Goal: Task Accomplishment & Management: Use online tool/utility

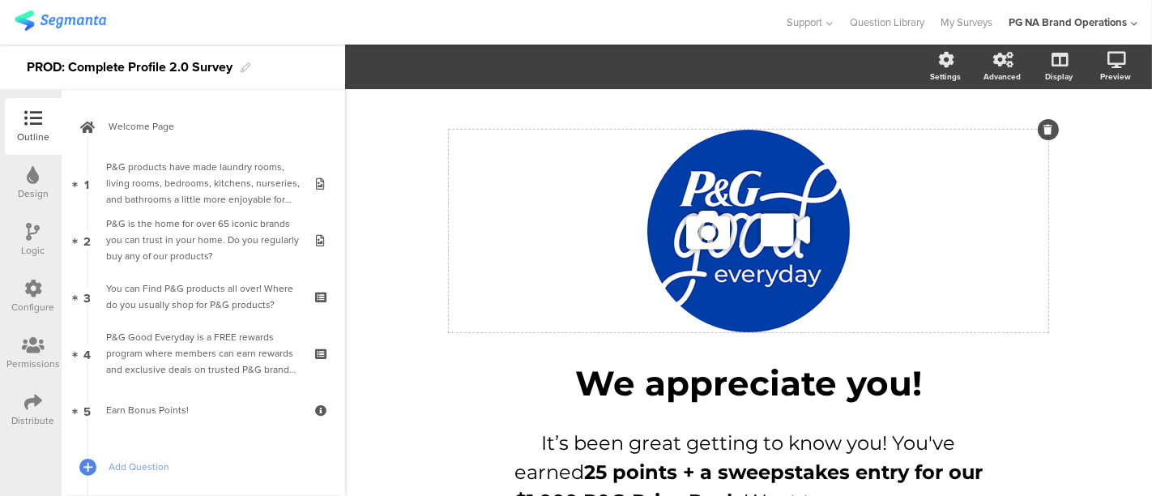
click at [708, 179] on div "/" at bounding box center [748, 231] width 599 height 202
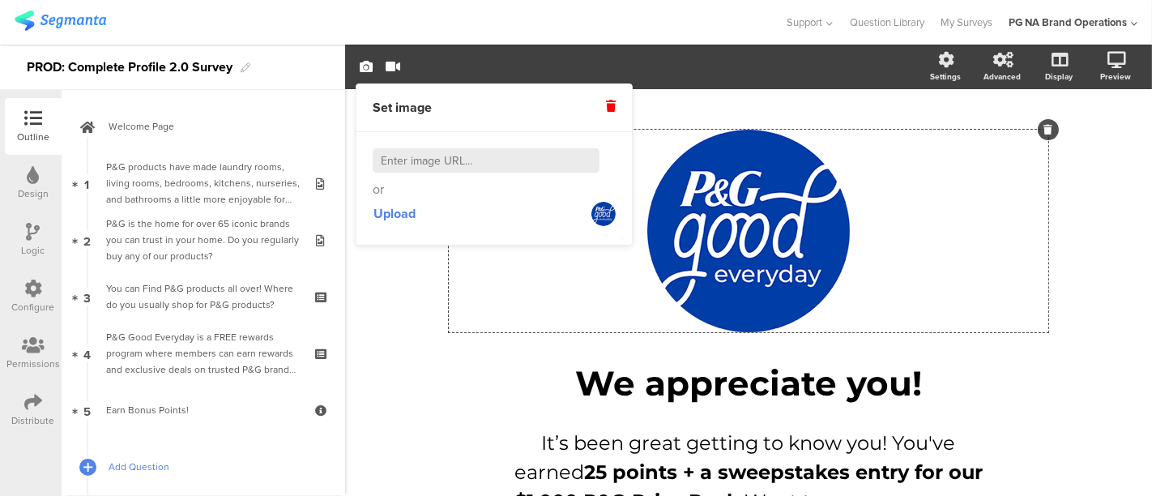
scroll to position [92, 0]
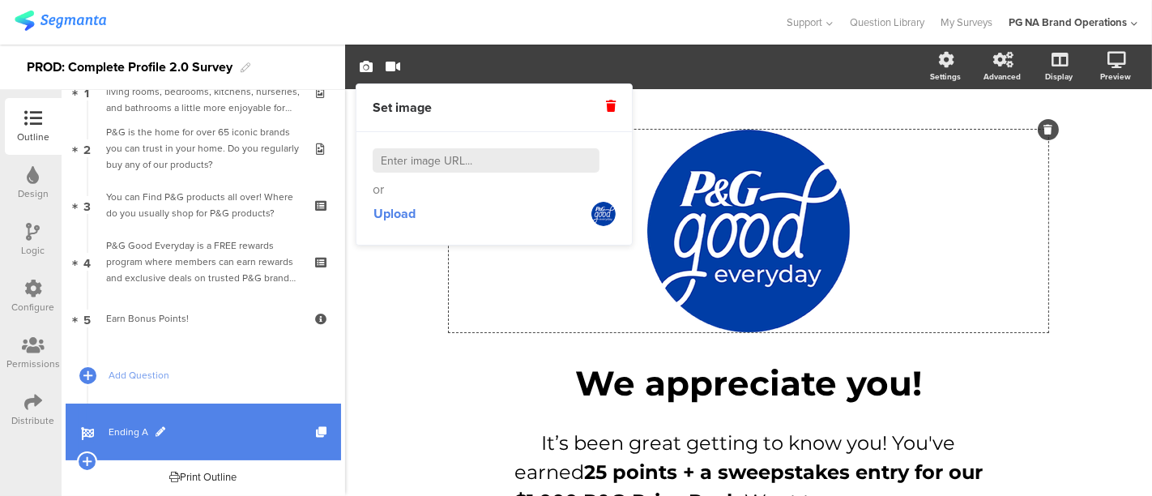
click at [140, 419] on link "Ending A" at bounding box center [203, 431] width 275 height 57
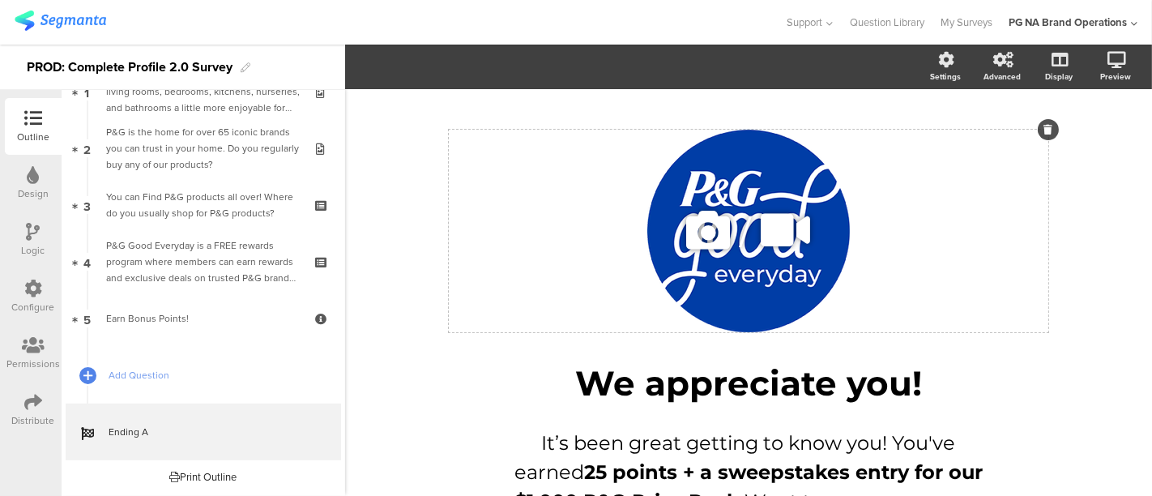
click at [739, 187] on div "/" at bounding box center [748, 231] width 599 height 202
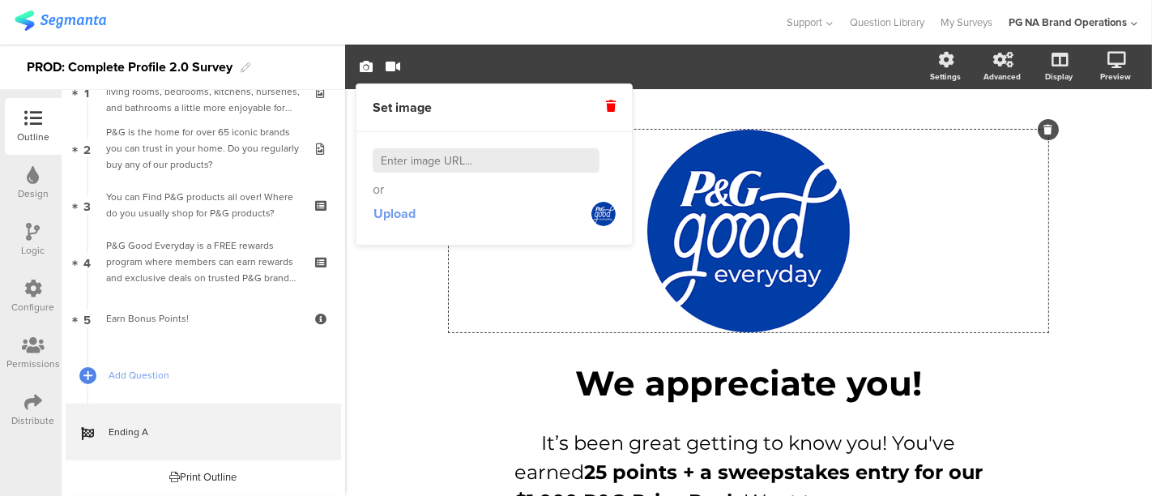
click at [390, 222] on button "Upload" at bounding box center [395, 213] width 44 height 29
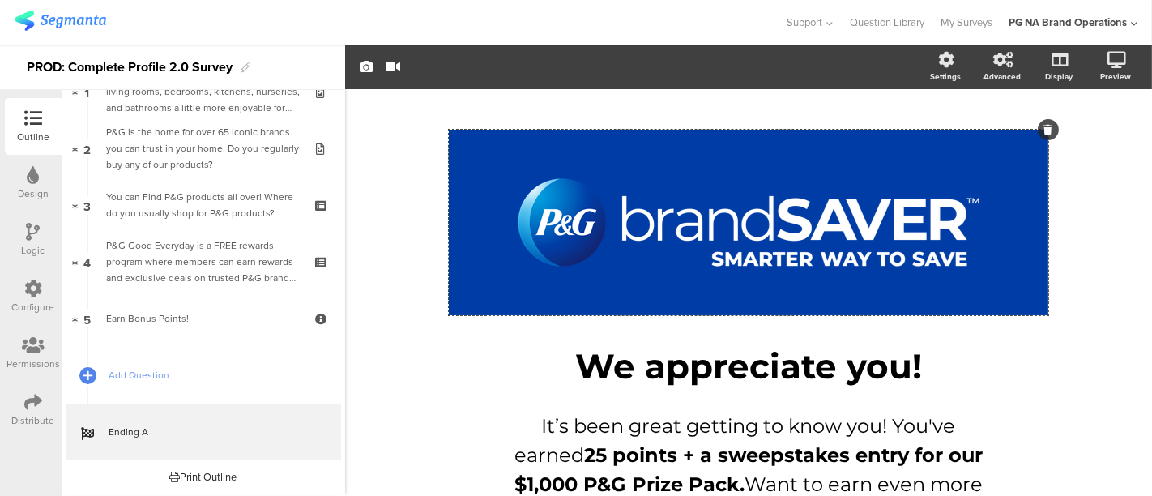
click at [408, 367] on div "/ We appreciate you! We appreciate you! It’s been great getting to know you! Yo…" at bounding box center [748, 350] width 680 height 522
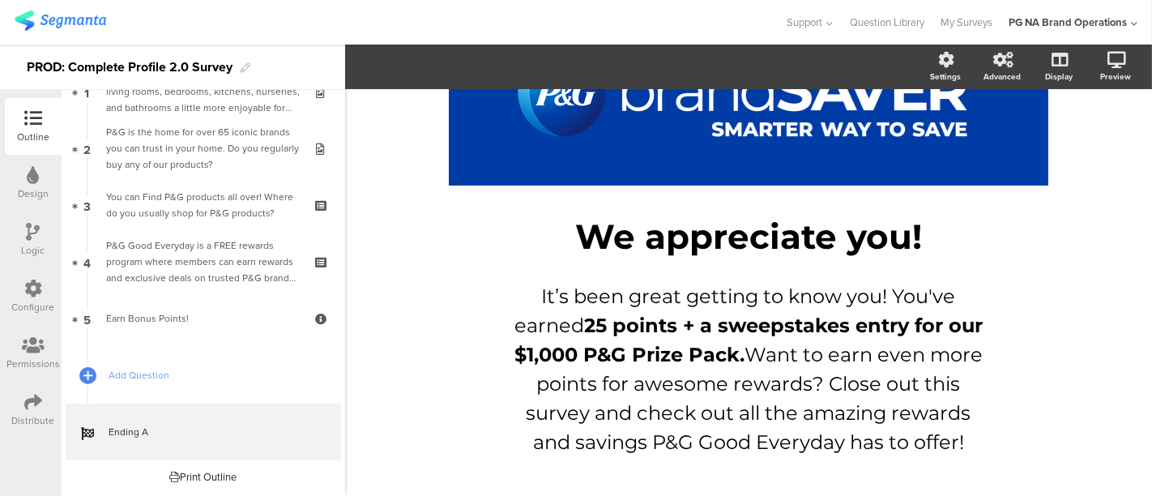
click at [675, 482] on div "/ We appreciate you! We appreciate you! It’s been great getting to know you! Yo…" at bounding box center [748, 229] width 807 height 538
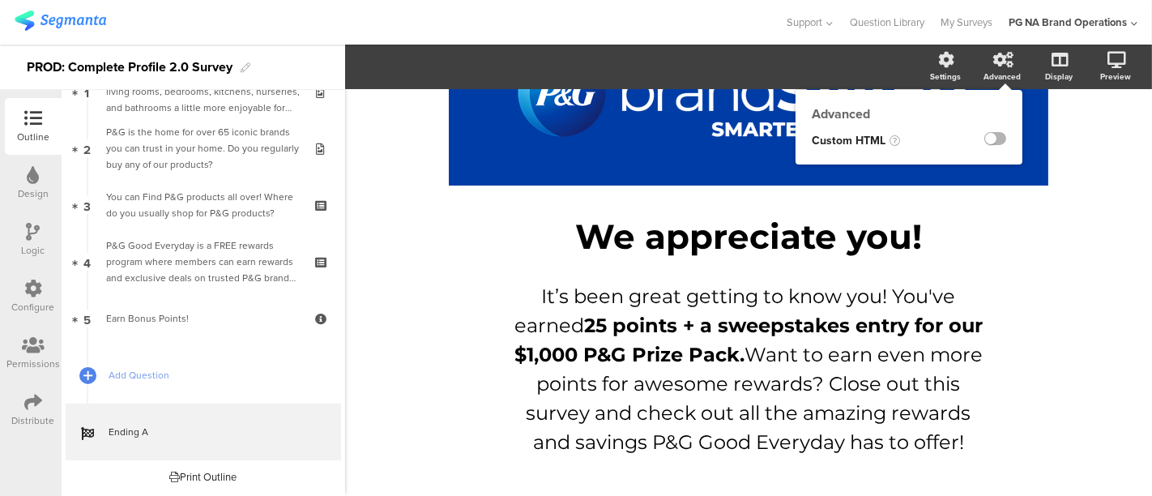
click at [984, 138] on label at bounding box center [995, 138] width 22 height 13
click at [0, 0] on input "checkbox" at bounding box center [0, 0] width 0 height 0
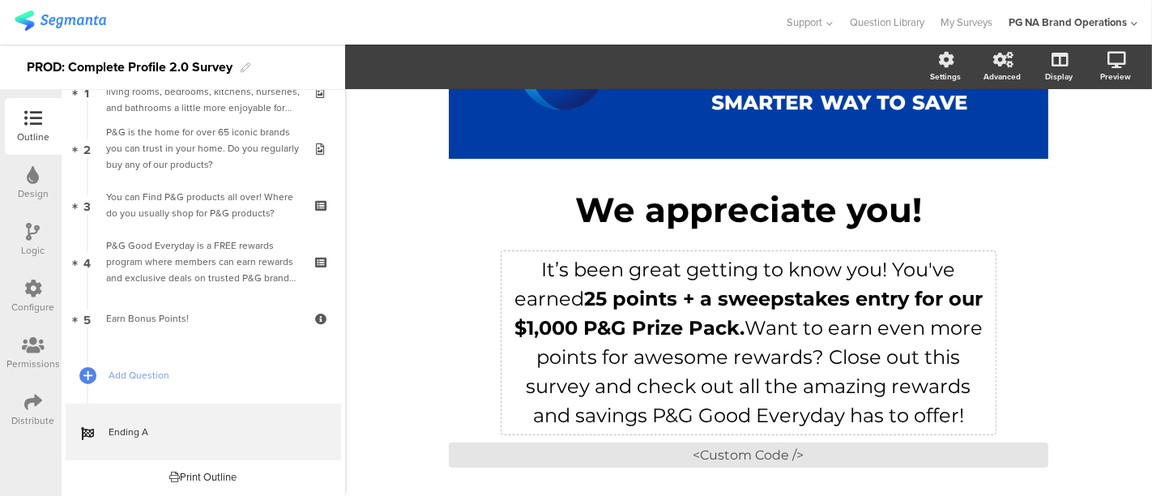
scroll to position [167, 0]
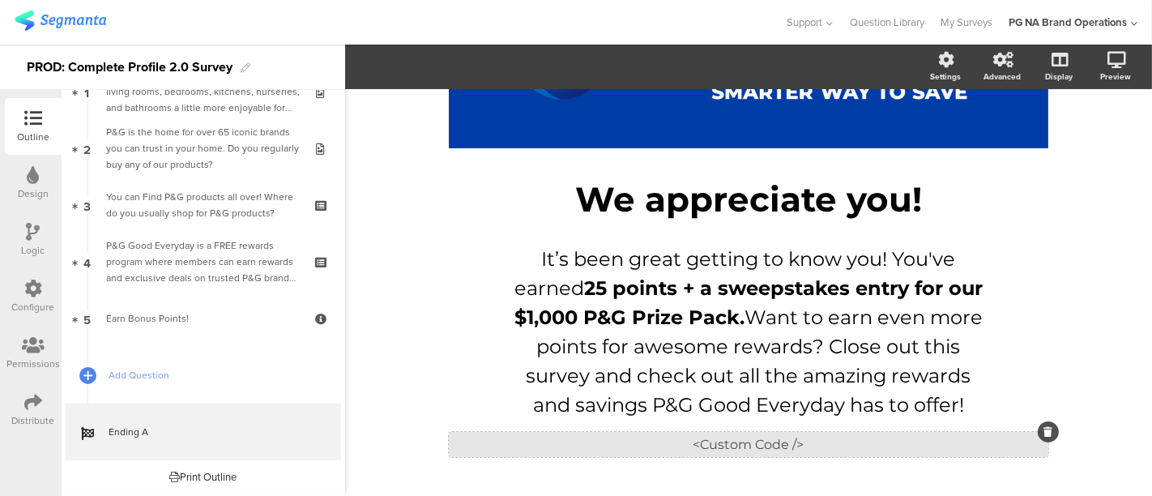
click at [756, 446] on div "<Custom Code />" at bounding box center [748, 444] width 599 height 25
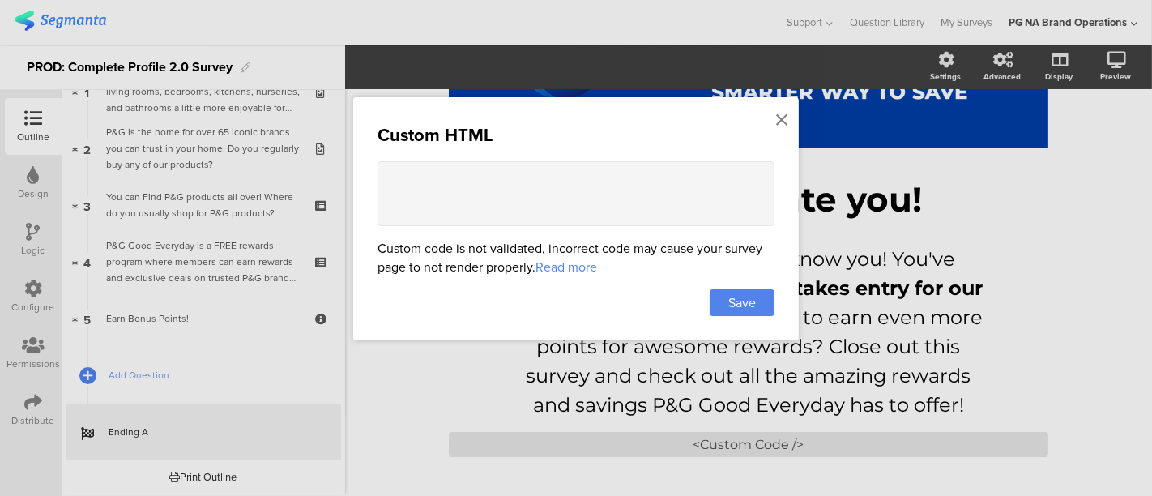
click at [497, 181] on textarea at bounding box center [575, 193] width 397 height 65
type textarea "<>"
click at [779, 117] on icon at bounding box center [781, 120] width 11 height 18
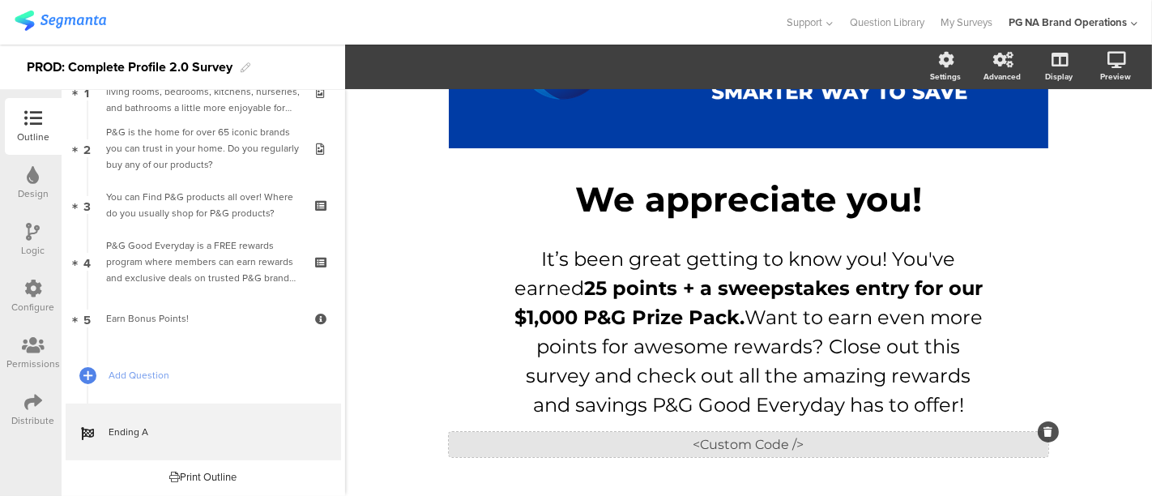
click at [888, 443] on div "<Custom Code />" at bounding box center [748, 444] width 599 height 25
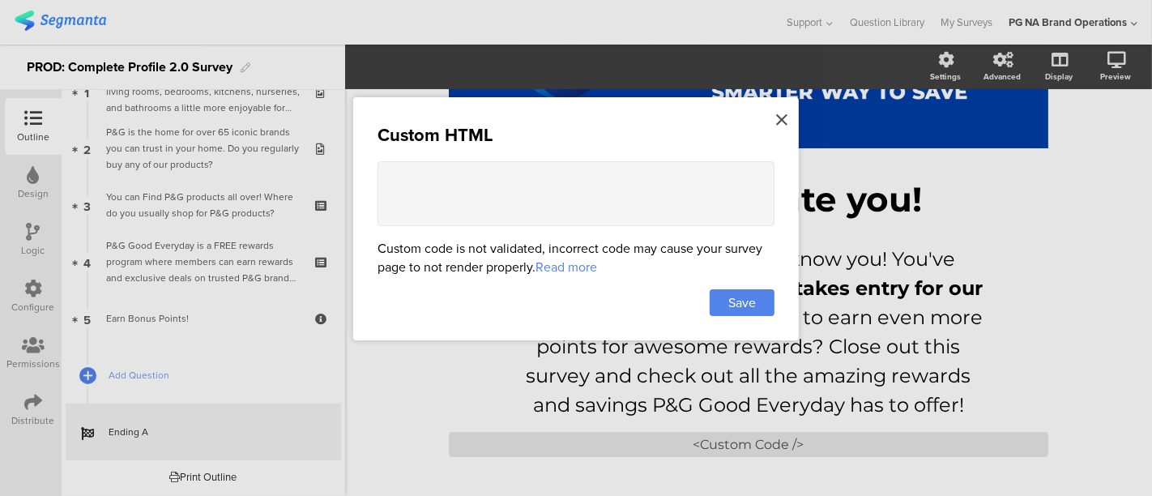
click at [780, 123] on icon at bounding box center [781, 120] width 11 height 18
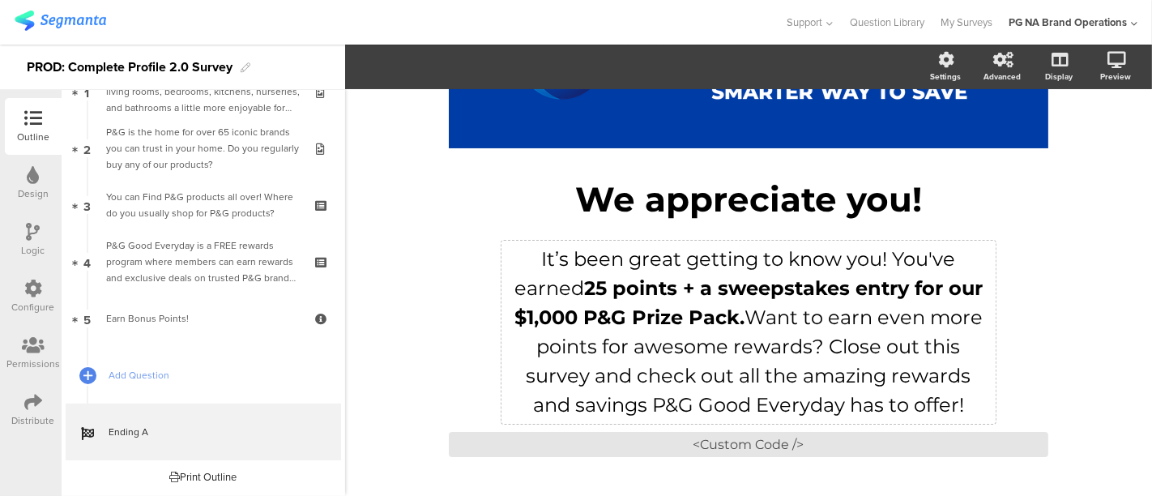
scroll to position [0, 0]
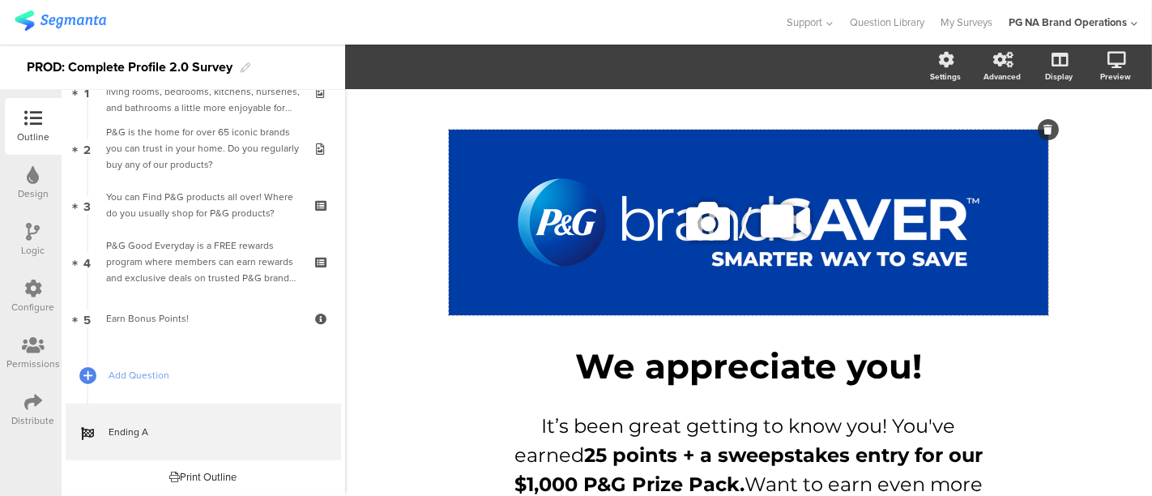
click at [691, 158] on div "/" at bounding box center [748, 222] width 599 height 185
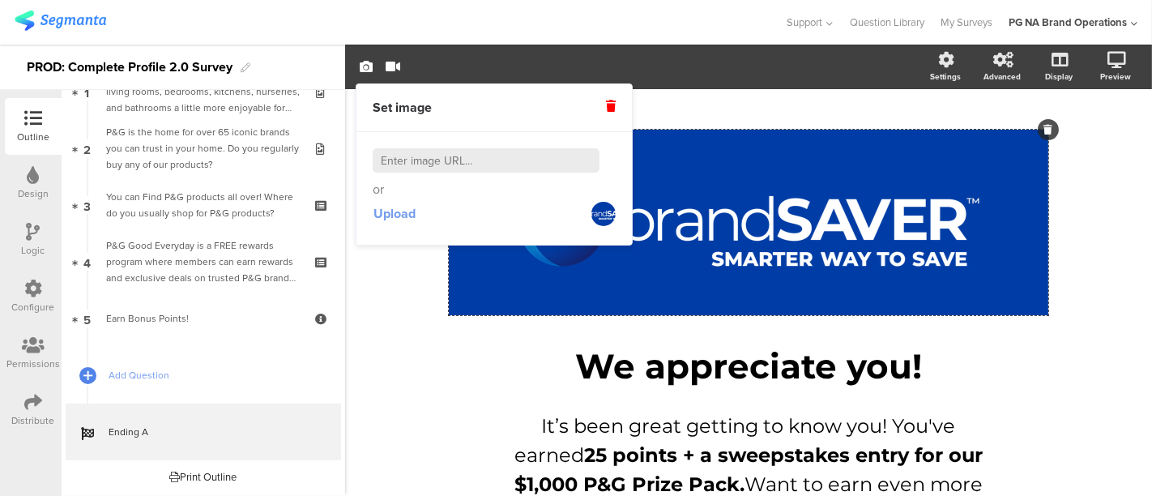
click at [398, 209] on span "Upload" at bounding box center [394, 213] width 42 height 19
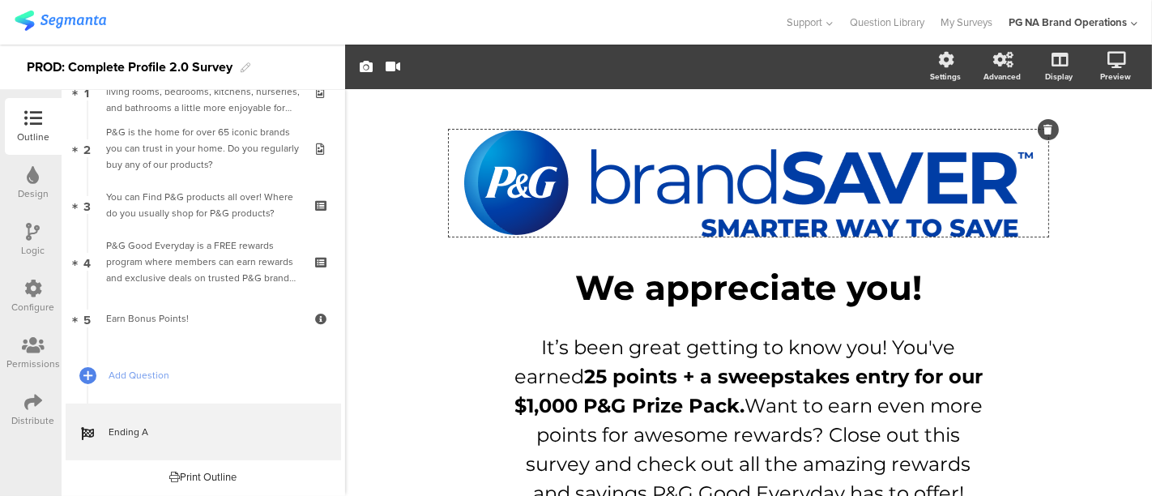
click at [424, 327] on div "/ We appreciate you! We appreciate you! It’s been great getting to know you! Yo…" at bounding box center [748, 337] width 648 height 464
click at [389, 325] on div "/ We appreciate you! We appreciate you! It’s been great getting to know you! Yo…" at bounding box center [748, 337] width 807 height 496
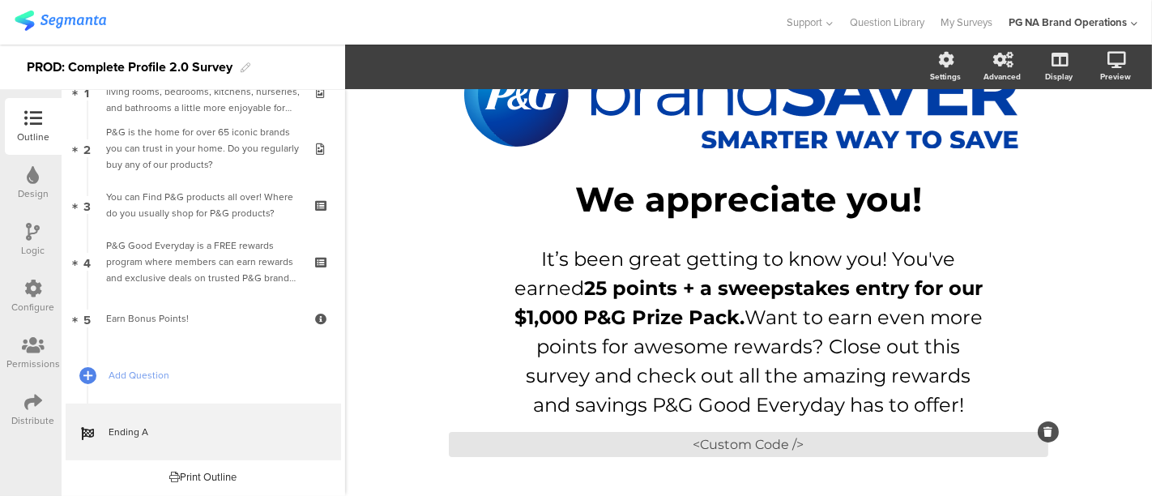
click at [1044, 433] on icon at bounding box center [1048, 432] width 9 height 10
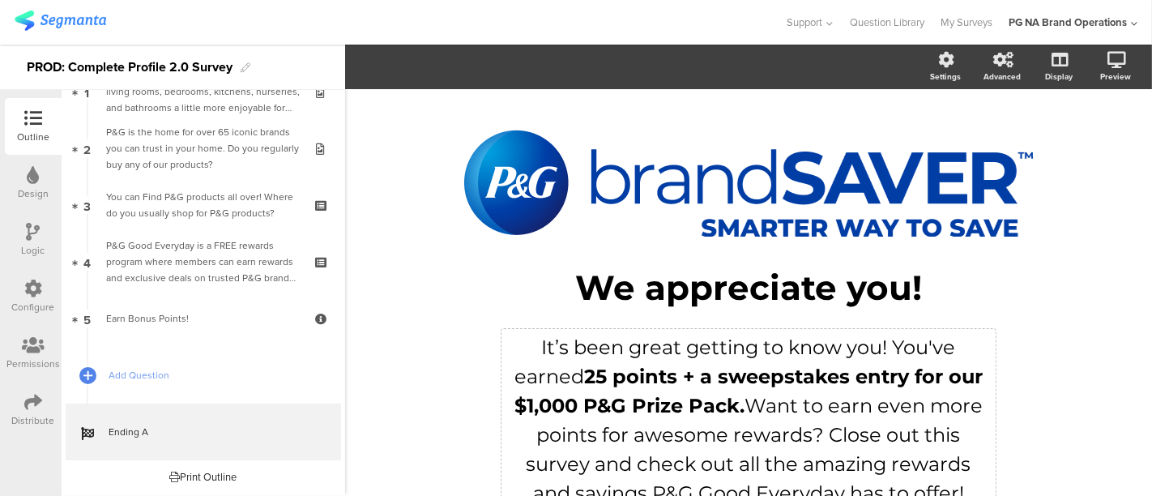
scroll to position [50, 0]
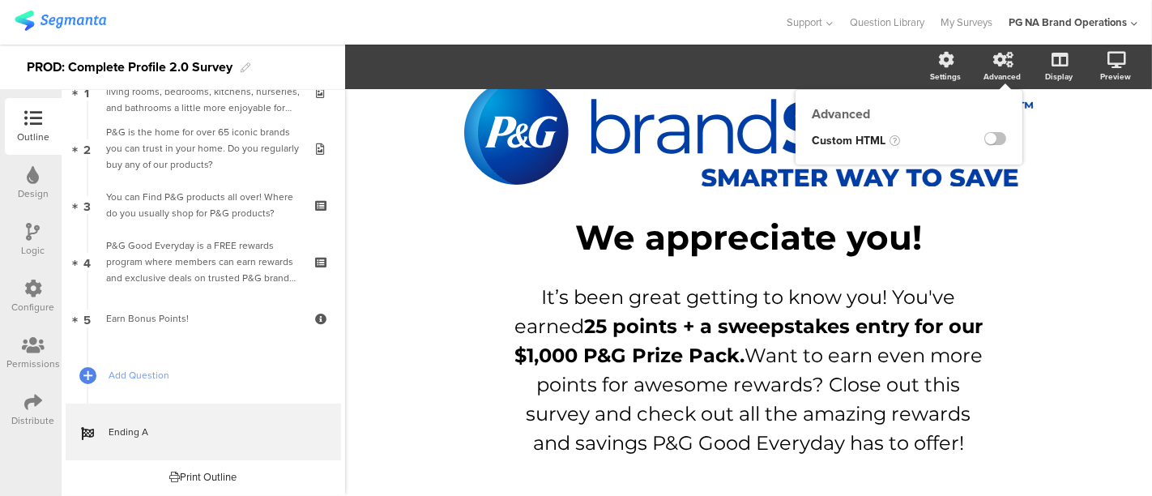
click at [985, 71] on div "Advanced" at bounding box center [1001, 76] width 37 height 12
click at [984, 140] on label at bounding box center [995, 138] width 22 height 13
click at [0, 0] on input "checkbox" at bounding box center [0, 0] width 0 height 0
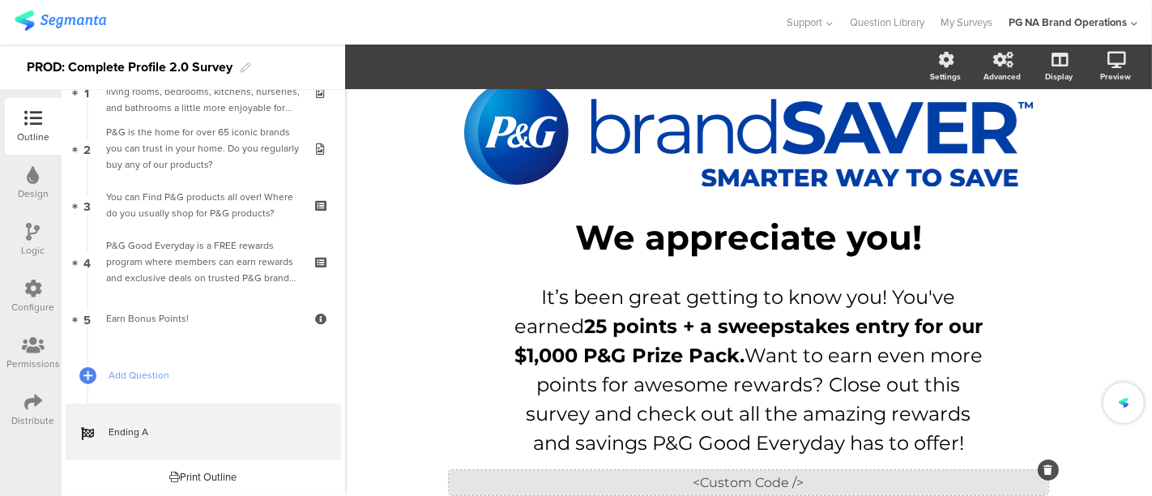
click at [747, 483] on div "<Custom Code />" at bounding box center [748, 482] width 599 height 25
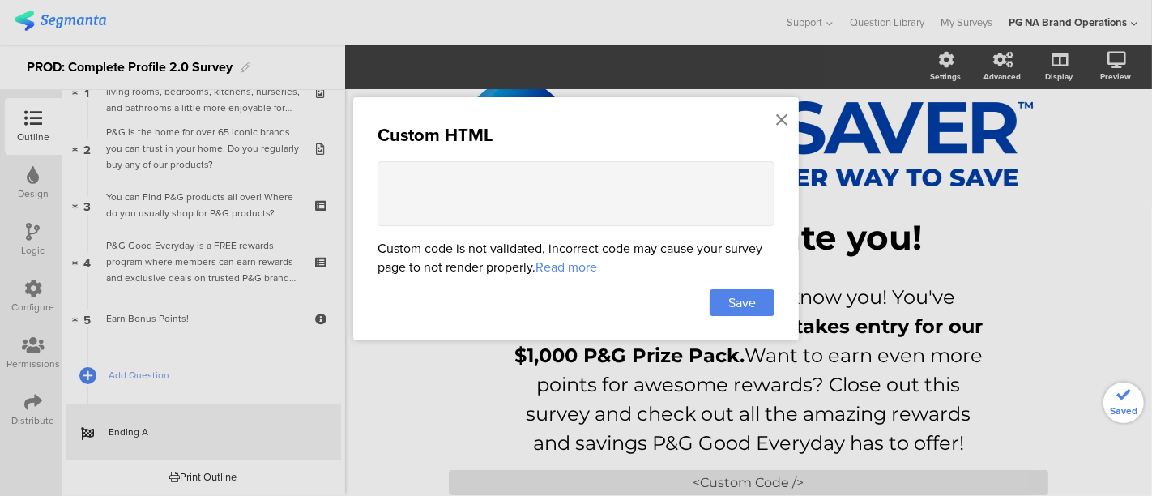
click at [493, 198] on textarea at bounding box center [575, 193] width 397 height 65
paste textarea "<br/> <a style="font-size: 18px;padding: 10px 20px;background-color: rgba(33, 1…"
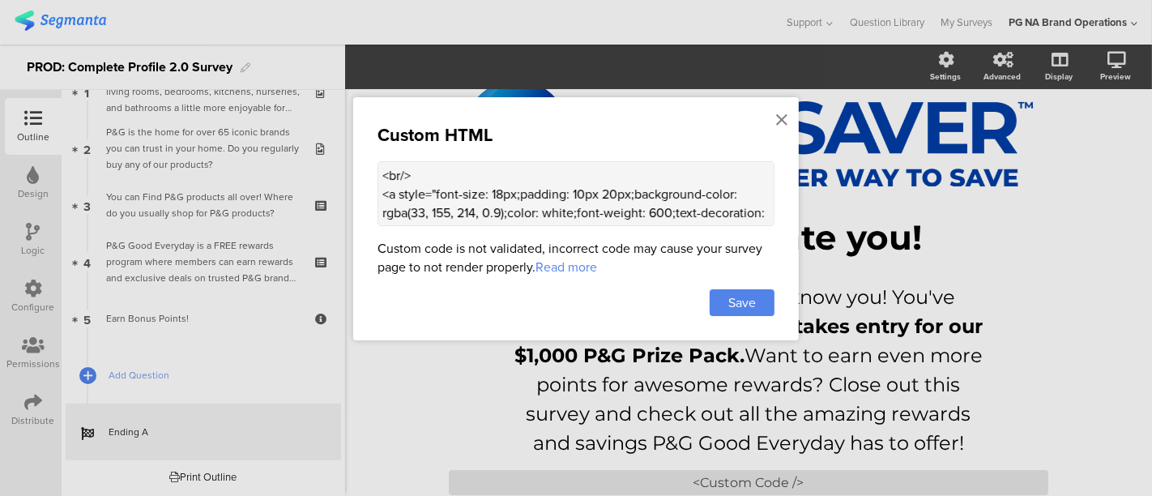
scroll to position [34, 0]
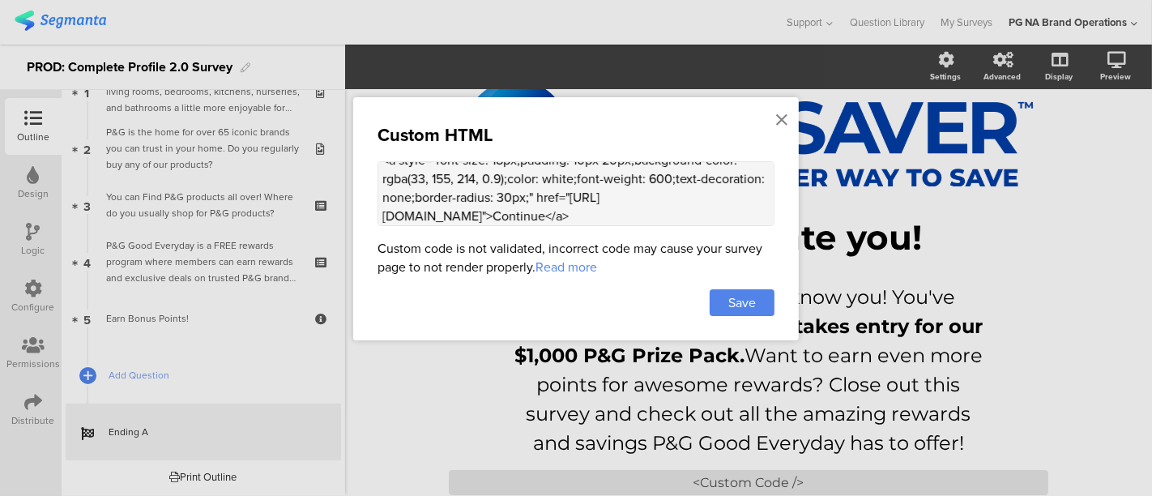
click at [455, 211] on textarea "<br/> <a style="font-size: 18px;padding: 10px 20px;background-color: rgba(33, 1…" at bounding box center [575, 193] width 397 height 65
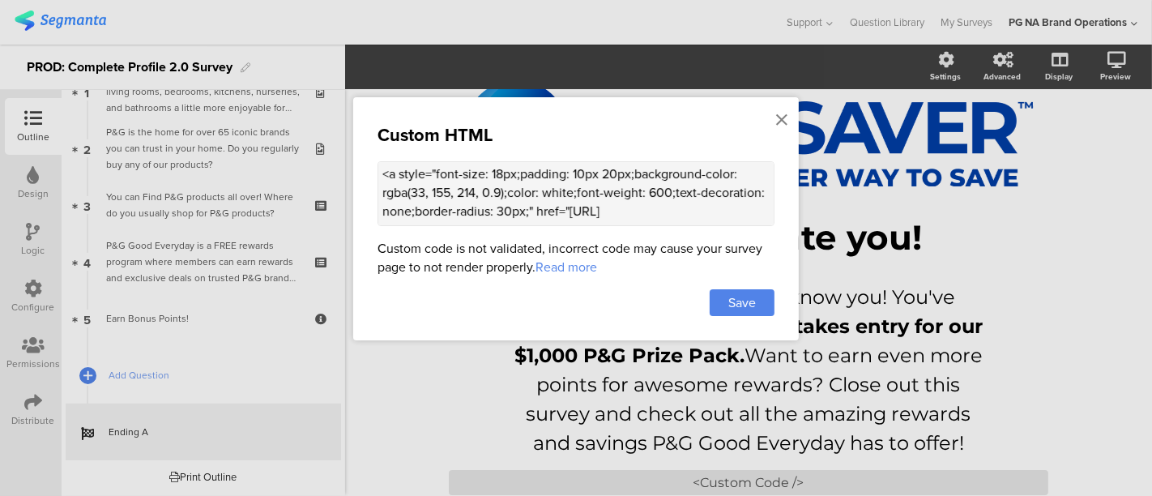
scroll to position [19, 0]
click at [602, 174] on textarea "<br/> <a style="font-size: 18px;padding: 10px 20px;background-color: rgba(33, 1…" at bounding box center [575, 193] width 397 height 65
type textarea "<br/> <a style="font-size: 18px;padding: 10px 30px;background-color: rgba(33, 1…"
click at [728, 294] on span "Save" at bounding box center [742, 302] width 28 height 19
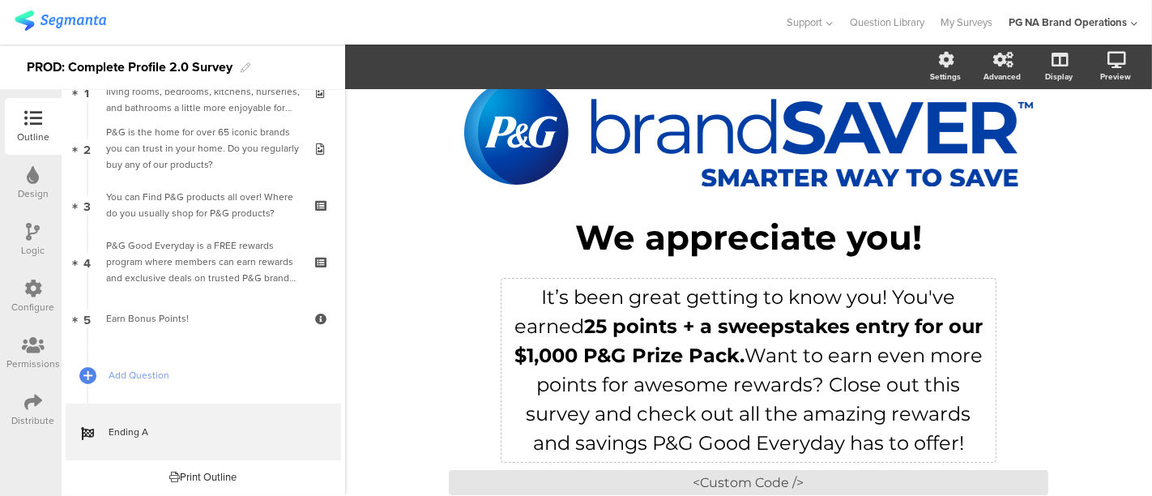
scroll to position [88, 0]
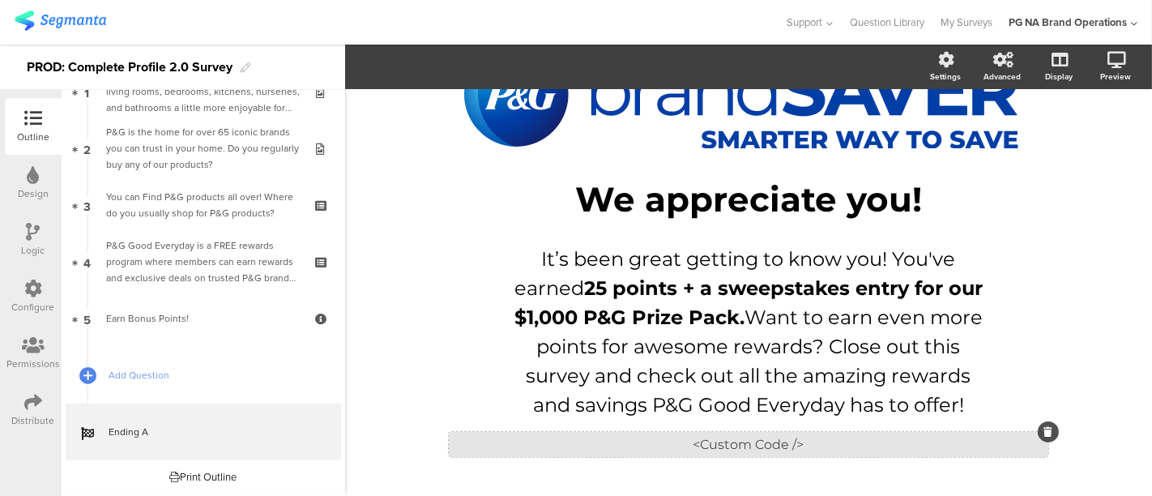
click at [700, 438] on div "<Custom Code />" at bounding box center [748, 444] width 599 height 25
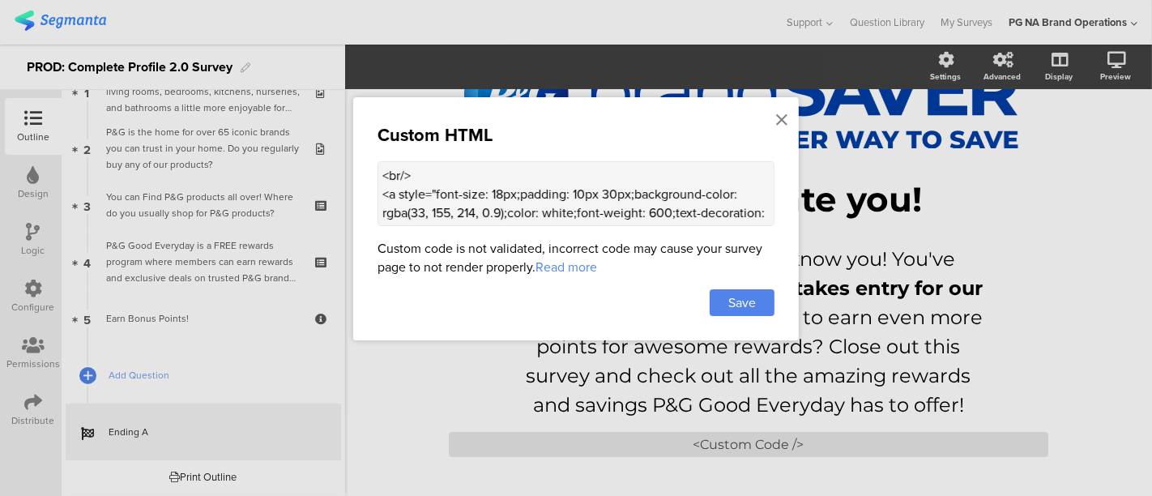
click at [530, 210] on textarea "<br/> <a style="font-size: 18px;padding: 10px 30px;background-color: rgba(33, 1…" at bounding box center [575, 193] width 397 height 65
paste textarea "<br/> <a style="font-size: 18px;padding: 10px 30px;background-color: rgba(33, 1…"
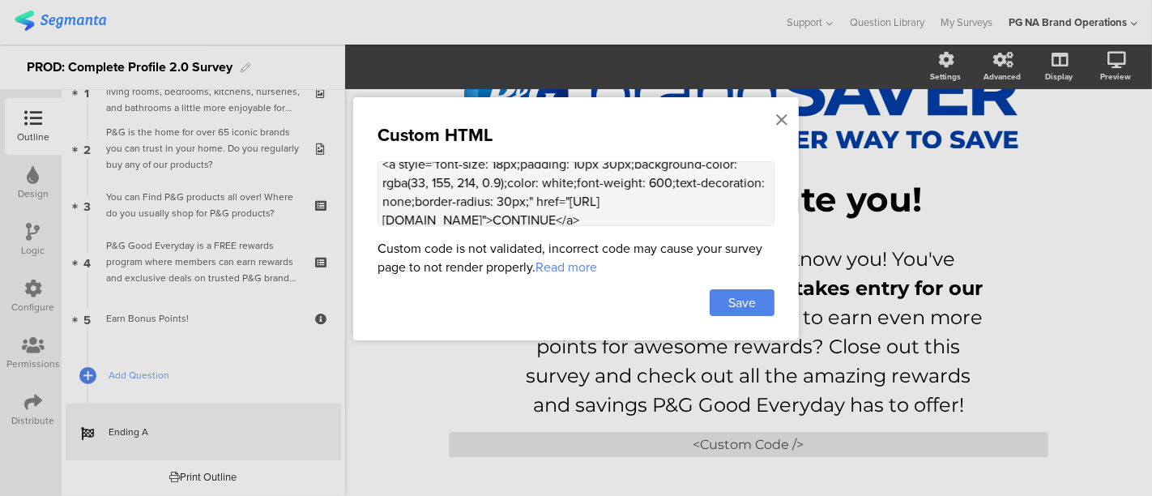
click at [462, 214] on textarea "<br/><br/> <a style="font-size: 18px;padding: 10px 30px;background-color: rgba(…" at bounding box center [575, 193] width 397 height 65
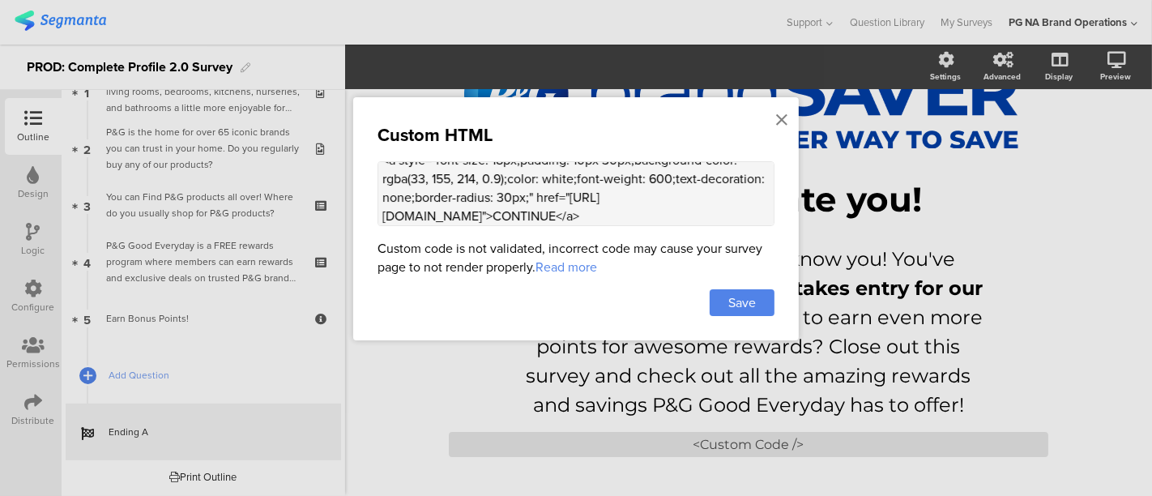
click at [462, 214] on textarea "<br/><br/> <a style="font-size: 18px;padding: 10px 30px;background-color: rgba(…" at bounding box center [575, 193] width 397 height 65
type textarea "<br/><br/> <a style="font-size: 18px;padding: 10px 30px;background-color: rgba(…"
click at [737, 294] on span "Save" at bounding box center [742, 302] width 28 height 19
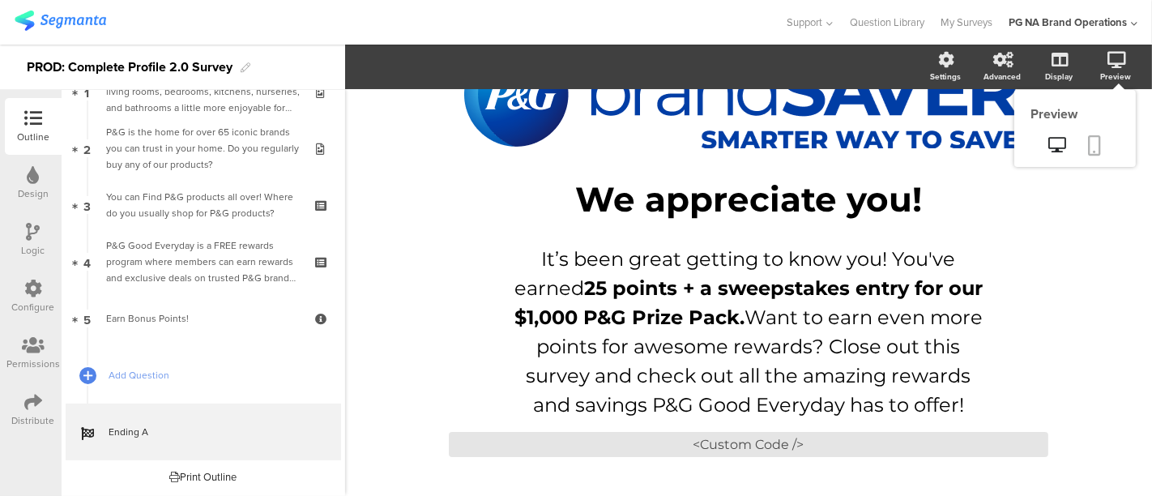
click at [1088, 140] on icon at bounding box center [1094, 145] width 13 height 20
click at [671, 436] on div "<Custom Code />" at bounding box center [748, 444] width 599 height 25
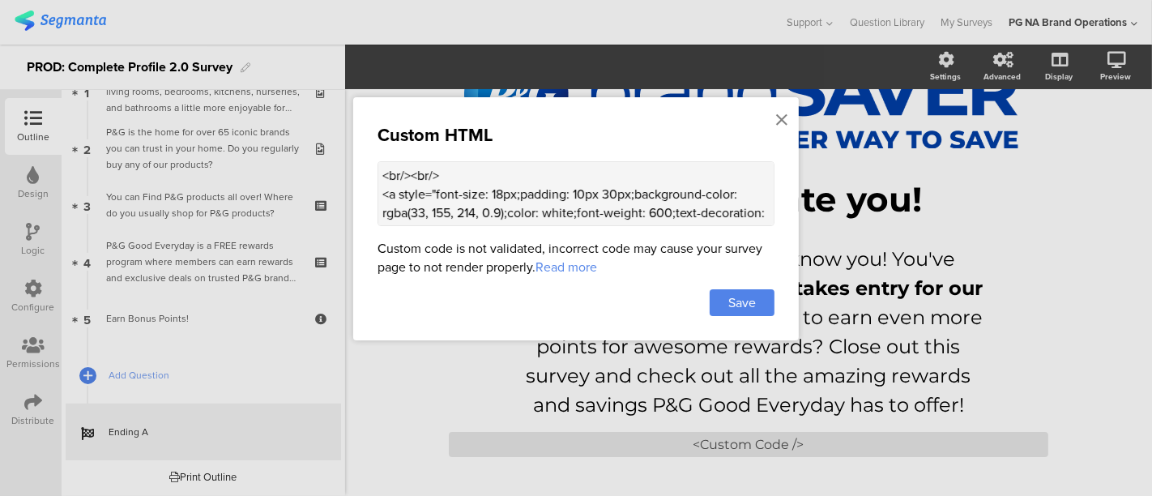
click at [525, 202] on textarea "<br/><br/> <a style="font-size: 18px;padding: 10px 30px;background-color: rgba(…" at bounding box center [575, 193] width 397 height 65
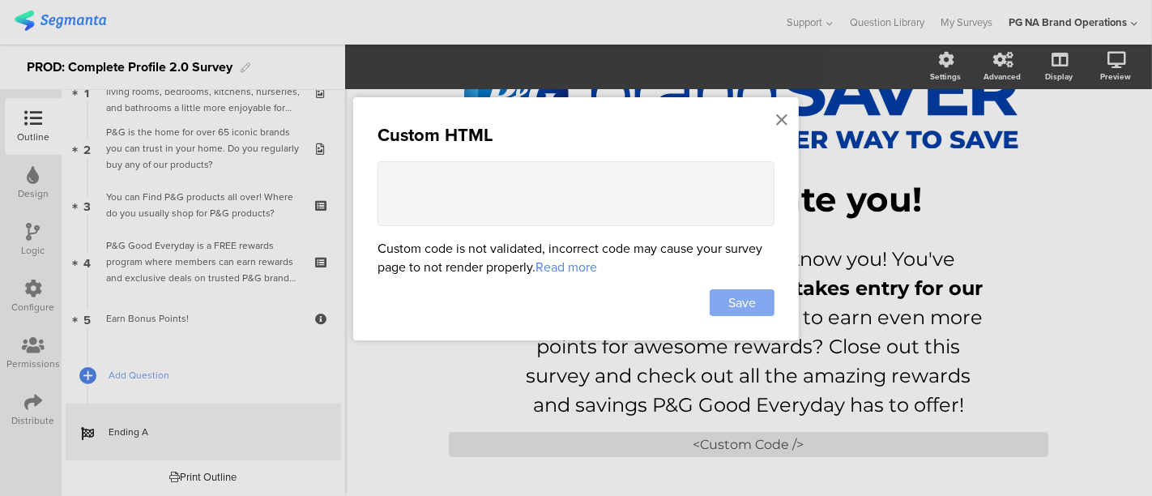
click at [751, 298] on span "Save" at bounding box center [742, 302] width 28 height 19
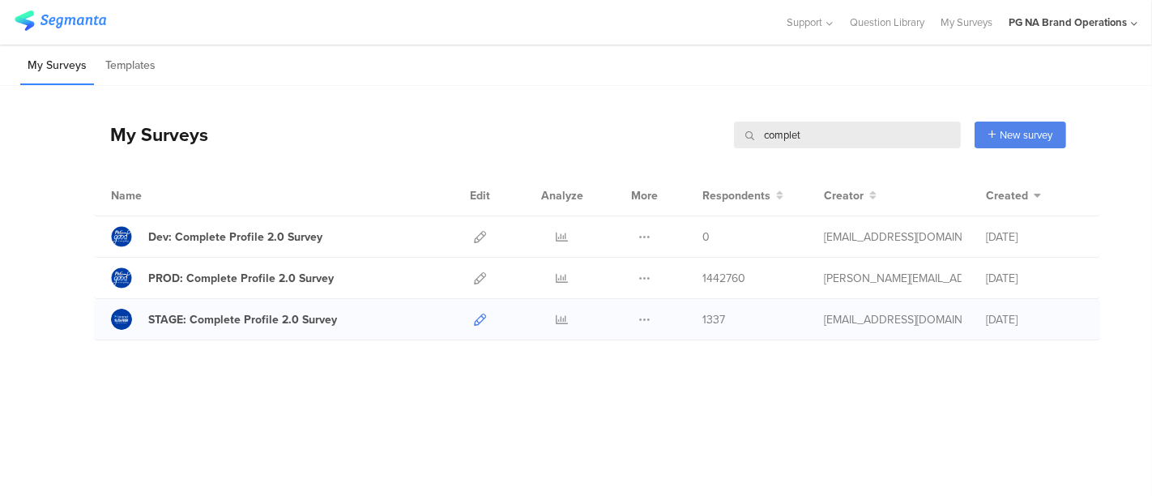
click at [479, 318] on icon at bounding box center [480, 319] width 12 height 12
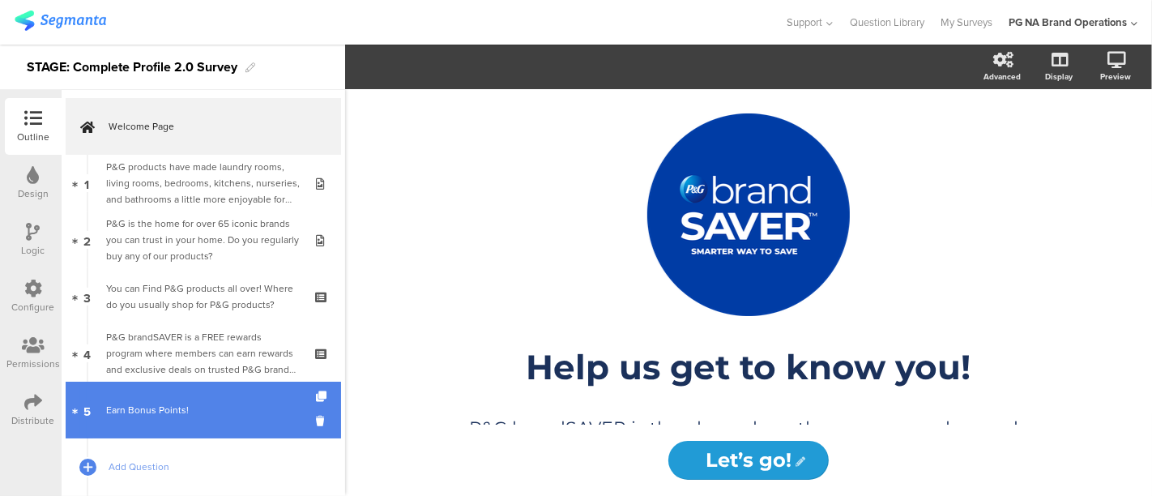
scroll to position [92, 0]
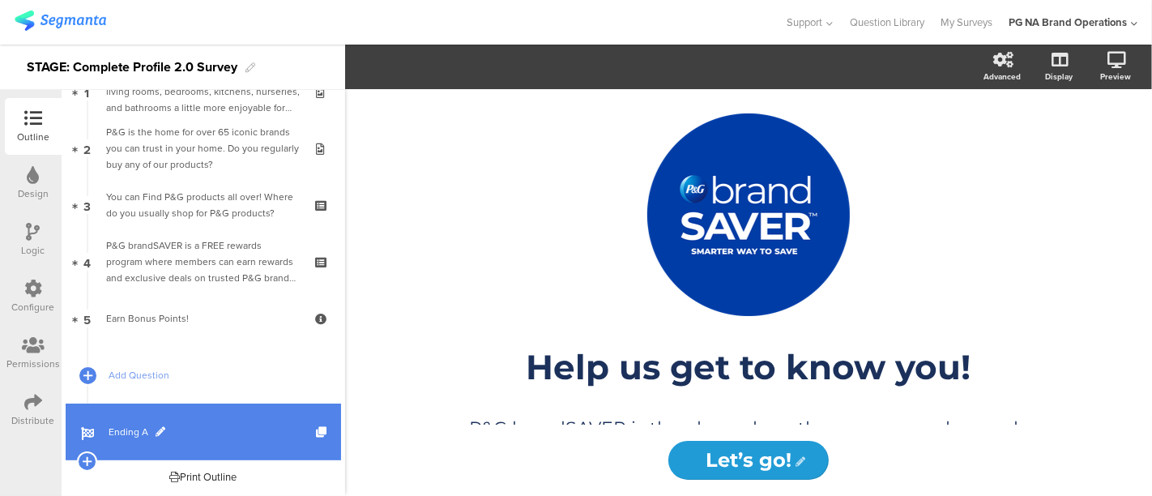
click at [130, 429] on span "Ending A" at bounding box center [212, 432] width 207 height 16
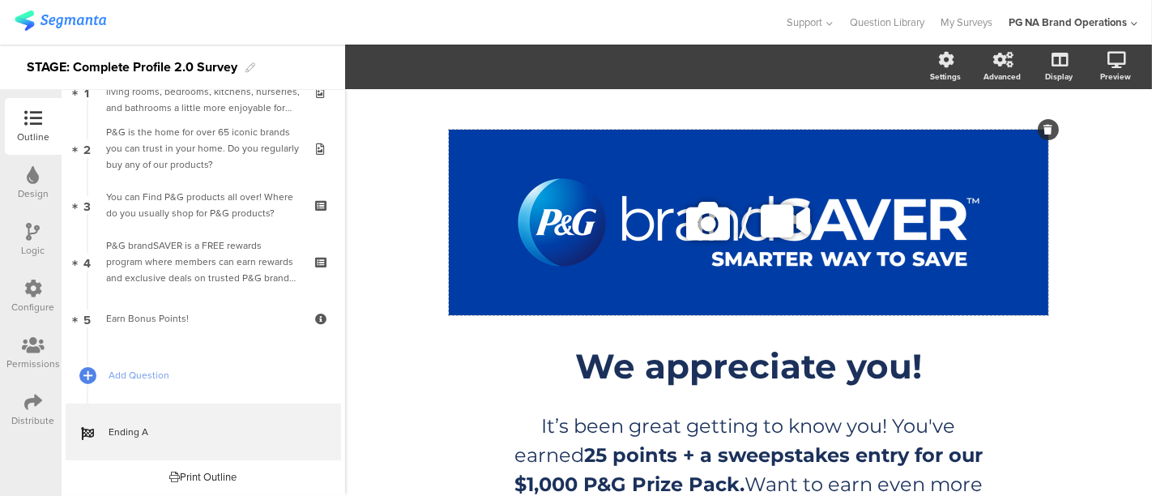
click at [914, 163] on div "/" at bounding box center [748, 222] width 599 height 185
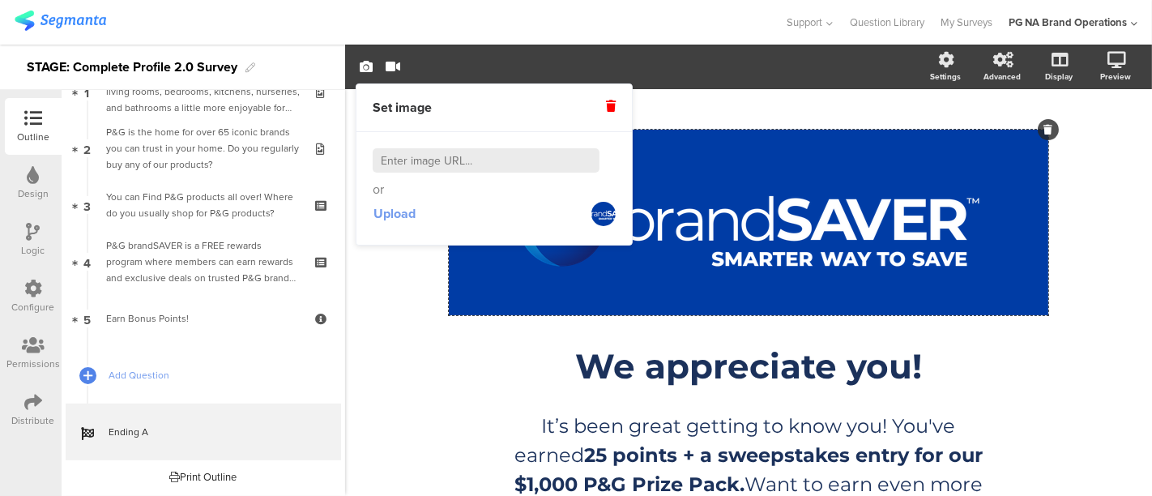
click at [389, 211] on span "Upload" at bounding box center [394, 213] width 42 height 19
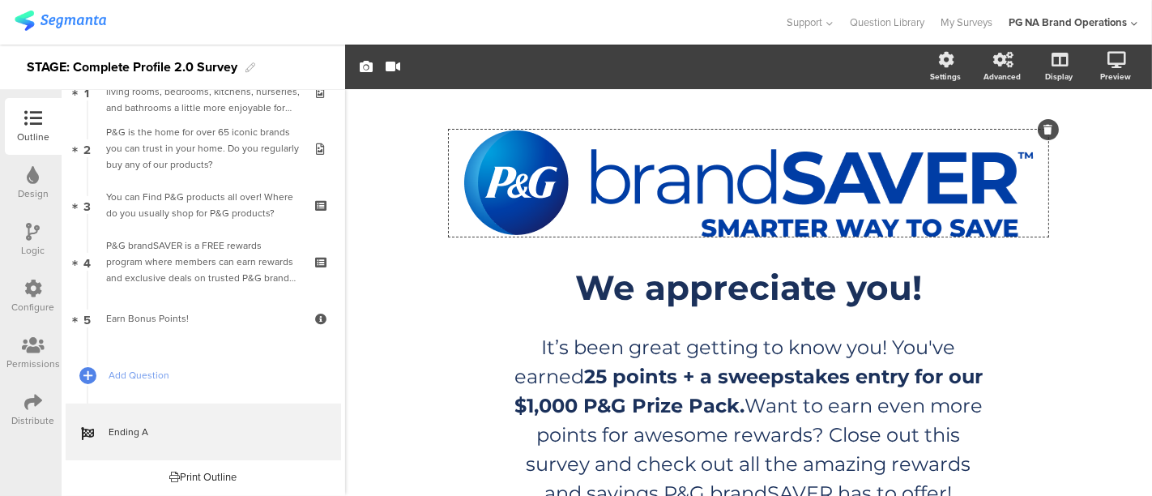
click at [449, 350] on div "/ We appreciate you! We appreciate you! It’s been great getting to know you! Yo…" at bounding box center [748, 318] width 648 height 427
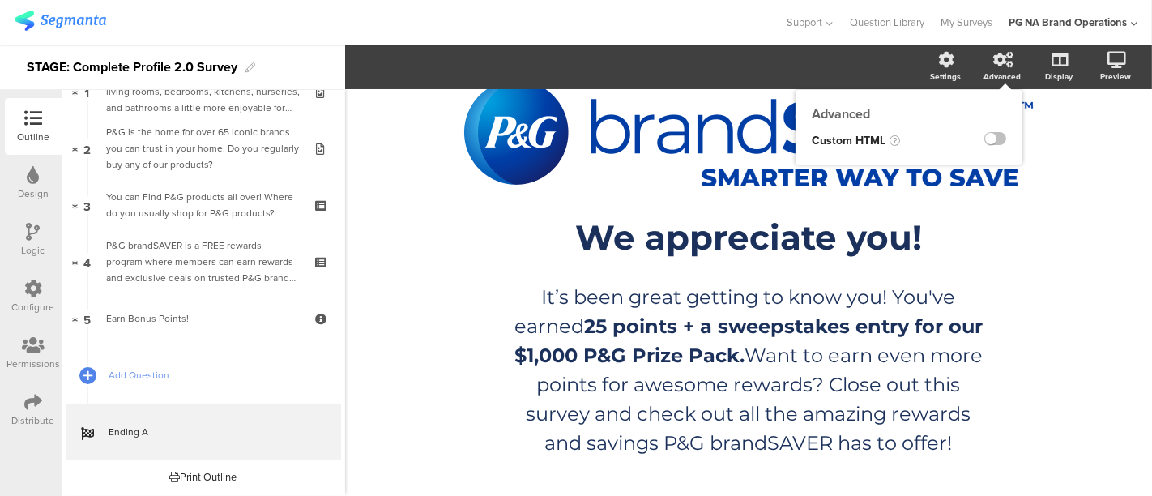
click at [998, 62] on icon at bounding box center [1003, 60] width 20 height 16
click at [984, 142] on label at bounding box center [995, 138] width 22 height 13
click at [0, 0] on input "checkbox" at bounding box center [0, 0] width 0 height 0
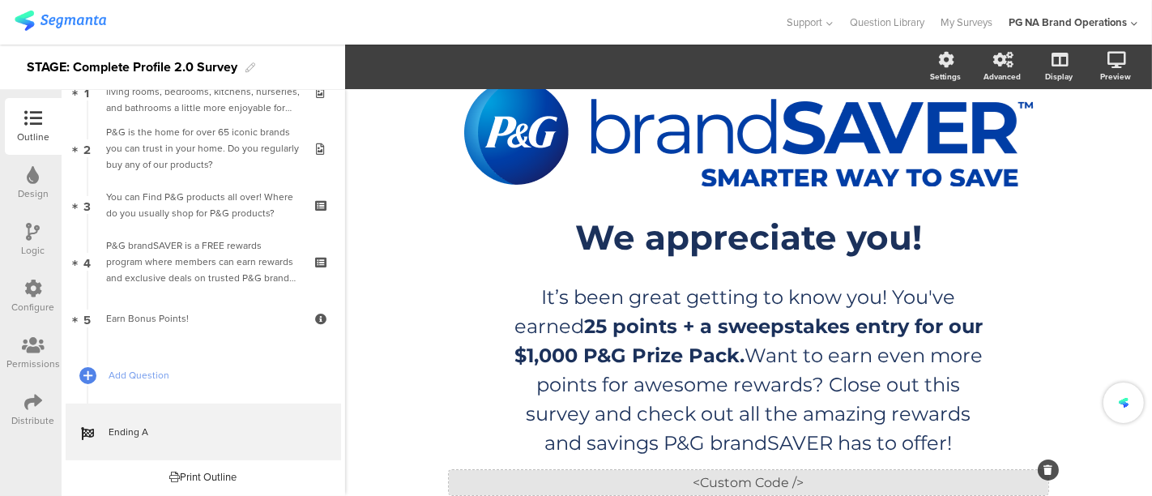
click at [727, 475] on div "<Custom Code />" at bounding box center [748, 482] width 599 height 25
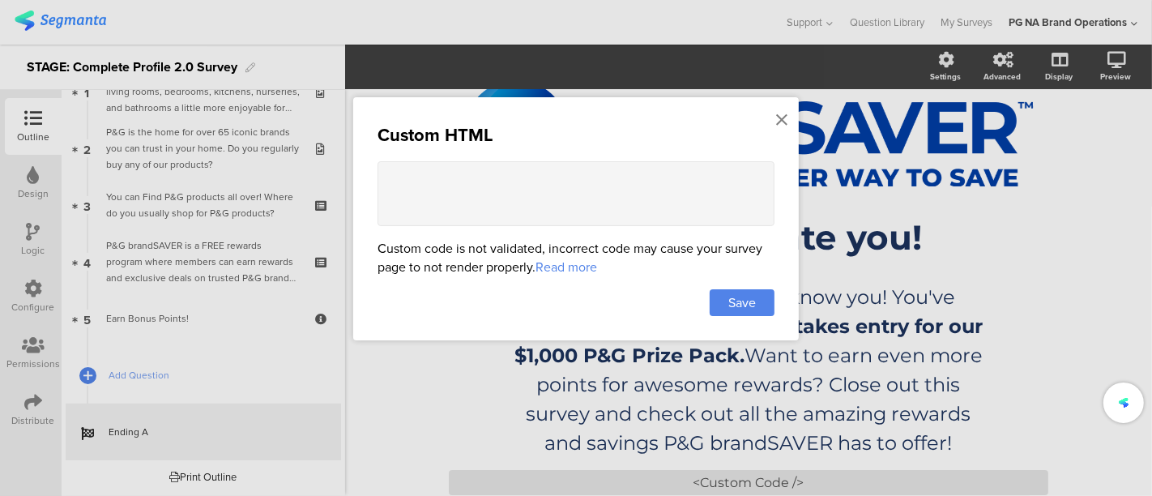
click at [470, 215] on textarea at bounding box center [575, 193] width 397 height 65
click at [397, 170] on textarea "<a>Continue</a>" at bounding box center [575, 193] width 397 height 65
type textarea "<a href="/coupons">Continue</a>"
click at [748, 304] on span "Save" at bounding box center [742, 302] width 28 height 19
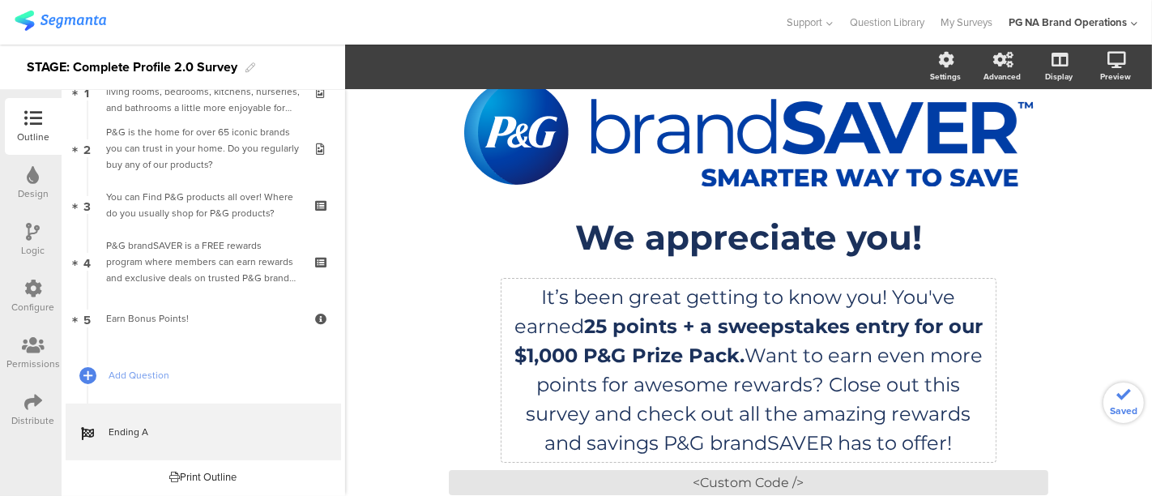
scroll to position [88, 0]
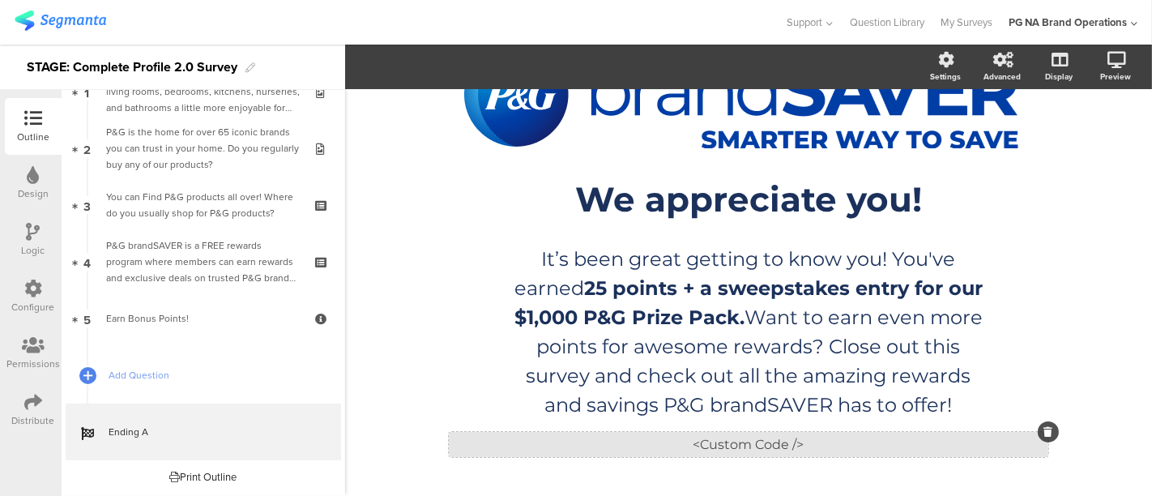
click at [730, 438] on div "<Custom Code />" at bounding box center [748, 444] width 599 height 25
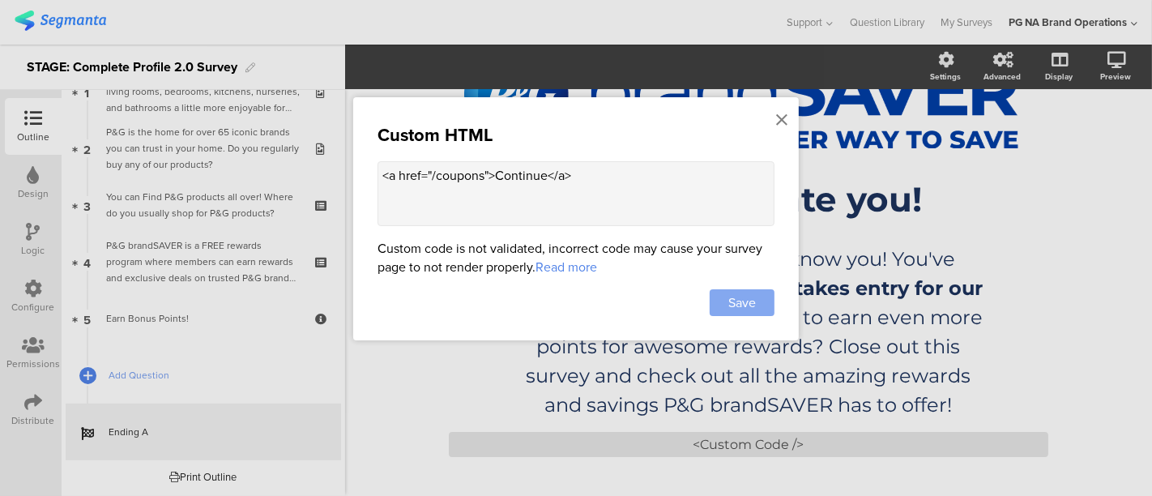
click at [733, 297] on span "Save" at bounding box center [742, 302] width 28 height 19
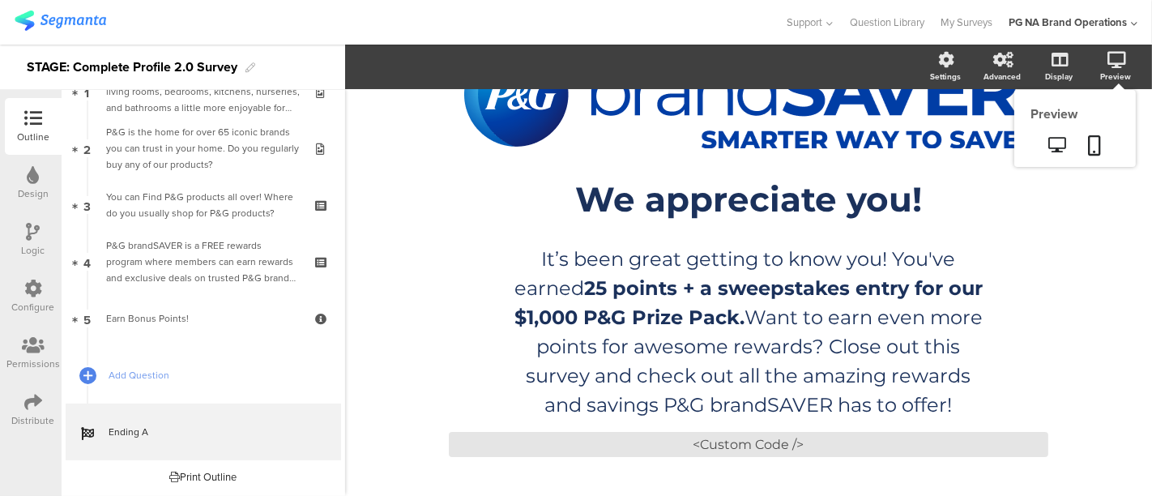
click at [1101, 73] on div "Preview" at bounding box center [1115, 76] width 31 height 12
click at [1049, 142] on icon at bounding box center [1057, 144] width 17 height 15
click at [729, 441] on div "<Custom Code />" at bounding box center [748, 444] width 599 height 25
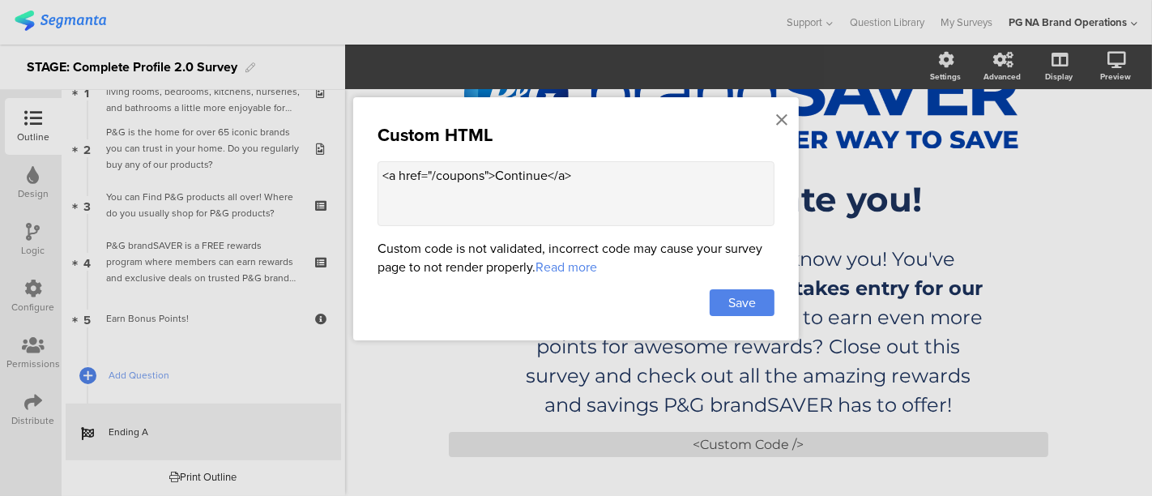
click at [432, 174] on textarea "<a href="/coupons">Continue</a>" at bounding box center [575, 193] width 397 height 65
type textarea "<a href="https://stage.pgbrandsaver.com/coupons">Continue</a>"
click at [730, 297] on span "Save" at bounding box center [742, 302] width 28 height 19
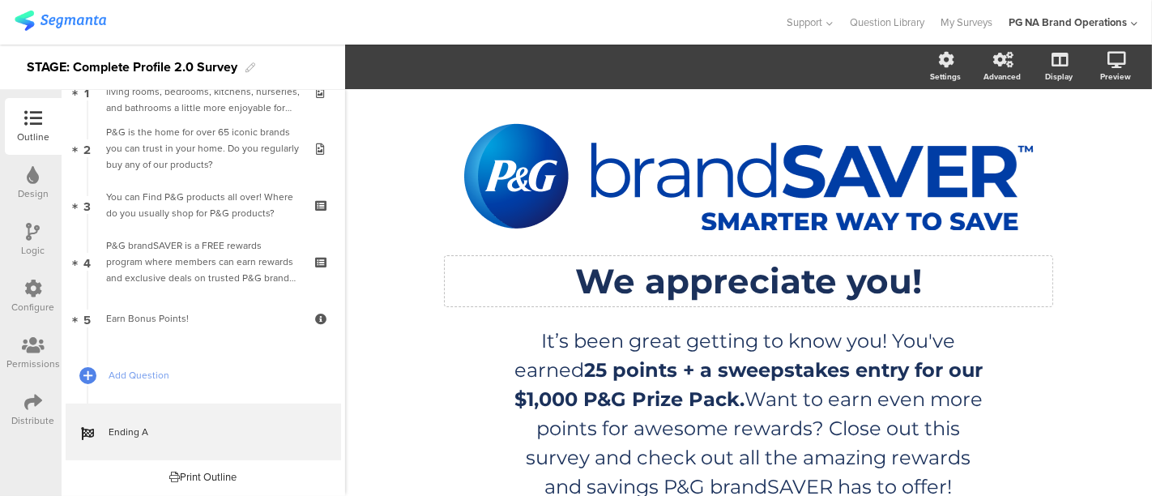
scroll to position [0, 0]
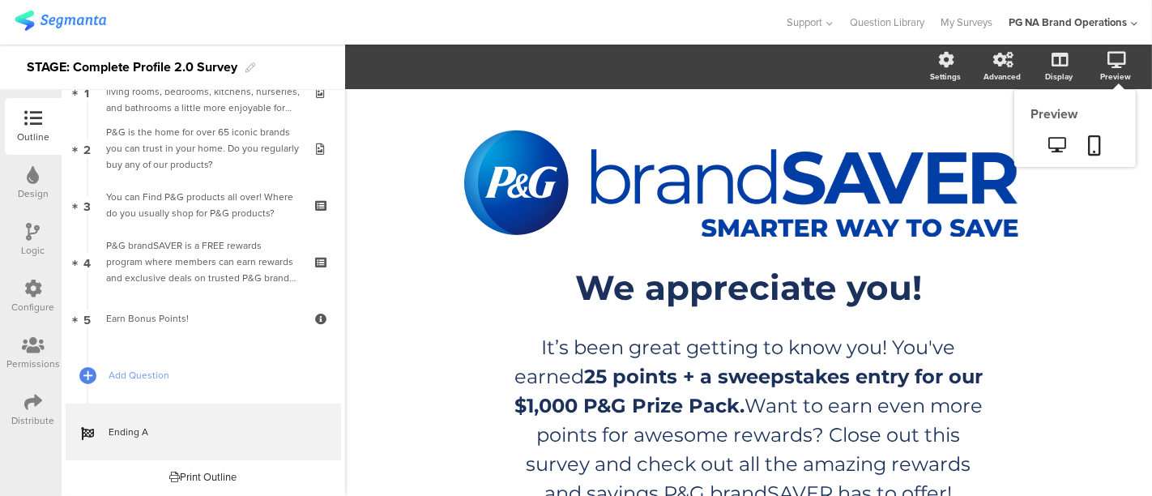
click at [1105, 71] on div "Preview" at bounding box center [1115, 76] width 31 height 12
click at [1049, 145] on icon at bounding box center [1057, 144] width 17 height 15
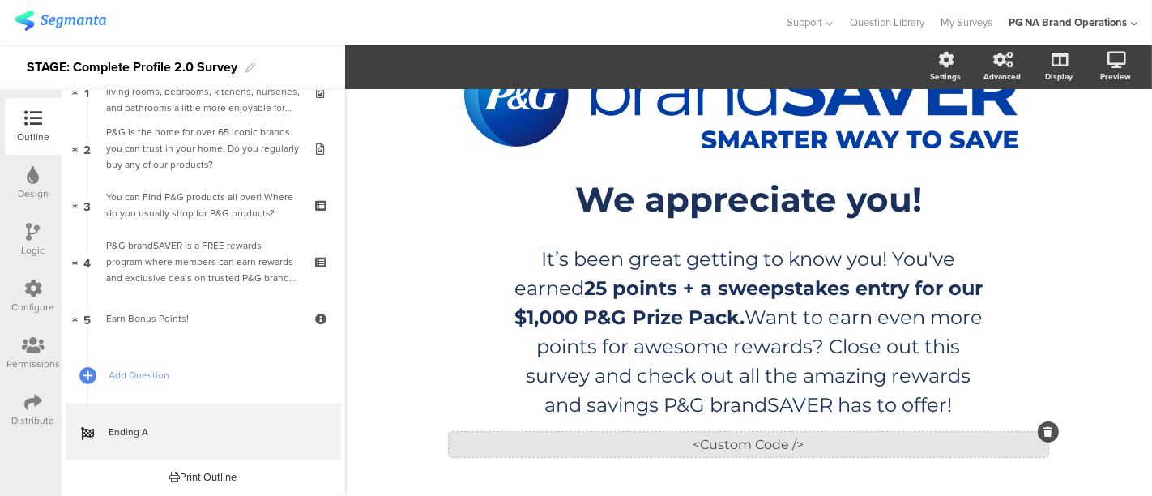
click at [748, 434] on div "<Custom Code />" at bounding box center [748, 444] width 599 height 25
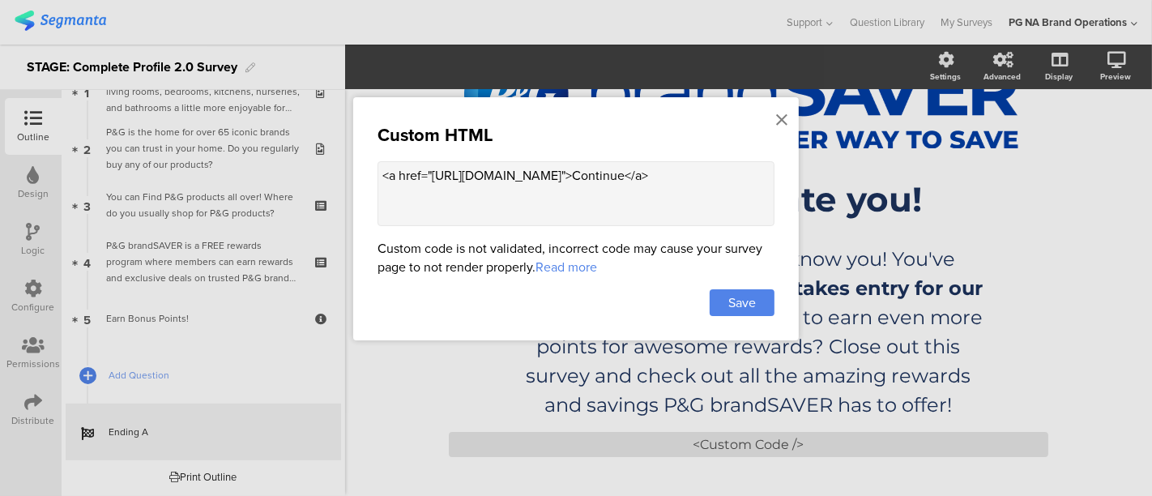
click at [381, 172] on textarea "<a href="https://stage.pgbrandsaver.com/coupons">Continue</a>" at bounding box center [575, 193] width 397 height 65
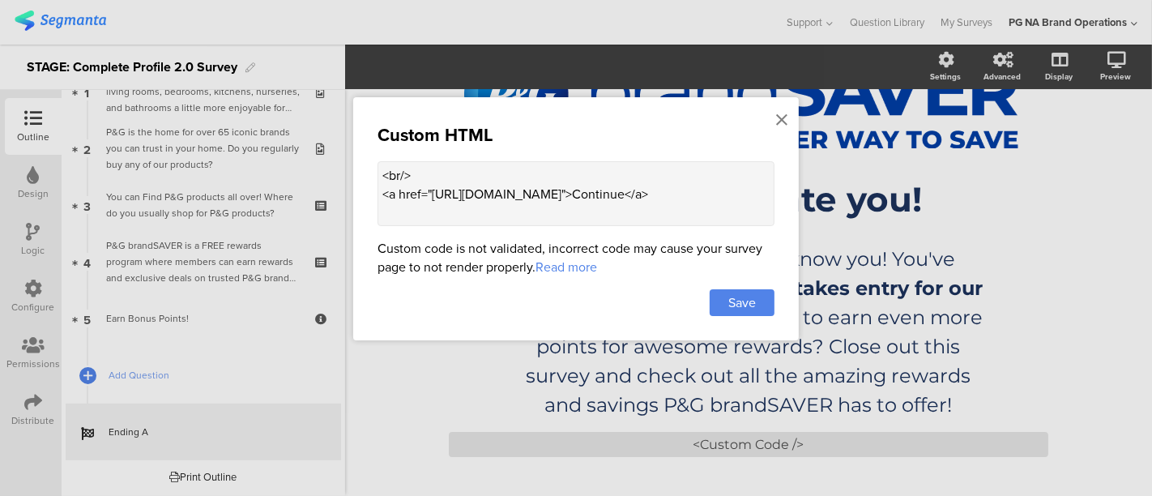
click at [391, 194] on textarea "<br/> <a href="https://stage.pgbrandsaver.com/coupons">Continue</a>" at bounding box center [575, 193] width 397 height 65
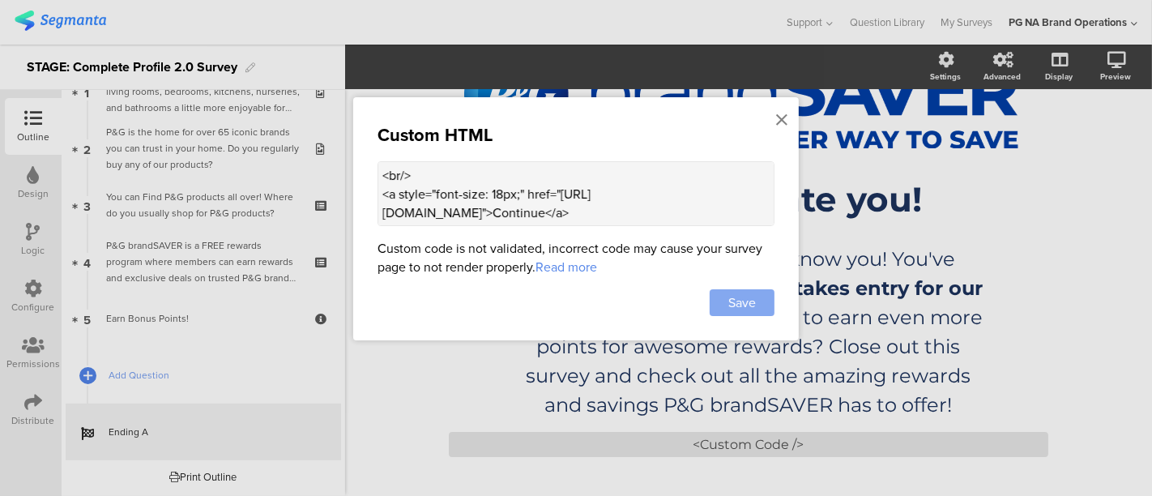
type textarea "<br/> <a style="font-size: 18px;" href="https://stage.pgbrandsaver.com/coupons"…"
click at [736, 302] on span "Save" at bounding box center [742, 302] width 28 height 19
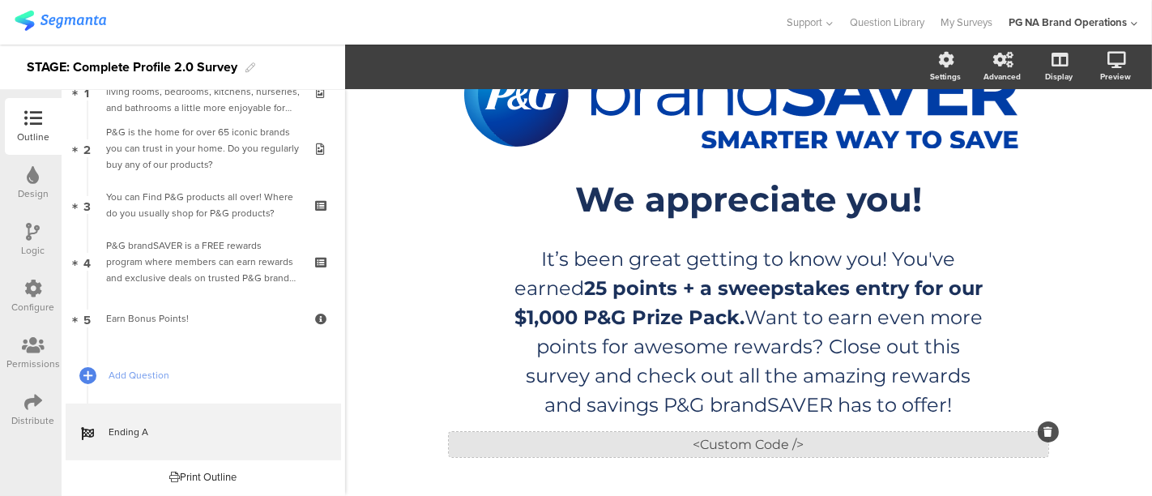
click at [730, 443] on div "<Custom Code />" at bounding box center [748, 444] width 599 height 25
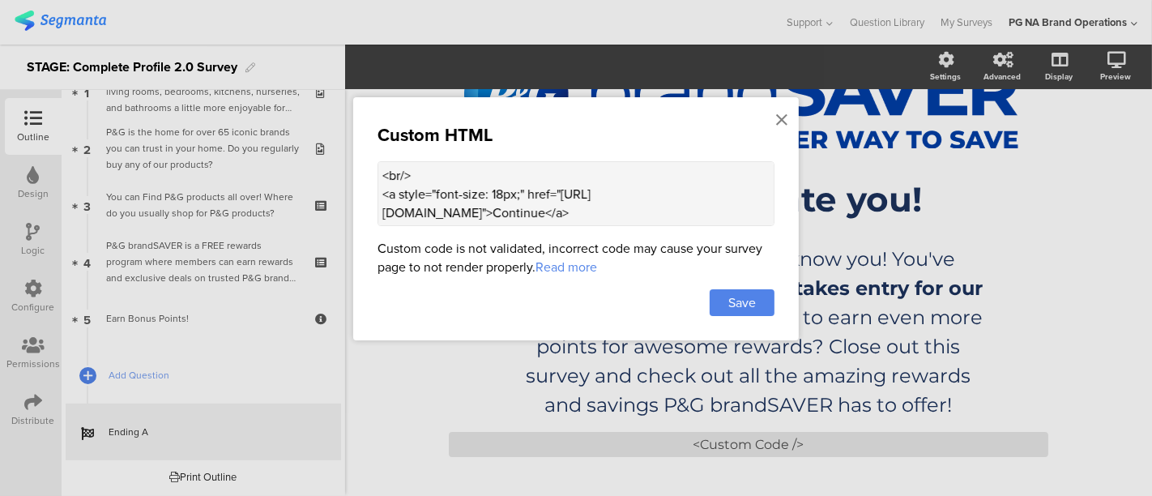
click at [447, 207] on textarea "<br/> <a style="font-size: 18px;" href="https://stage.pgbrandsaver.com/coupons"…" at bounding box center [575, 193] width 397 height 65
click at [435, 193] on textarea "<br/> <a style="font-size: 18px;" href="https://stage.pgbrandsaver.com/coupons"…" at bounding box center [575, 193] width 397 height 65
paste textarea "padding: 10px 20px;background-color: rgba(33, 155, 214, 0.9);color: white;font-…"
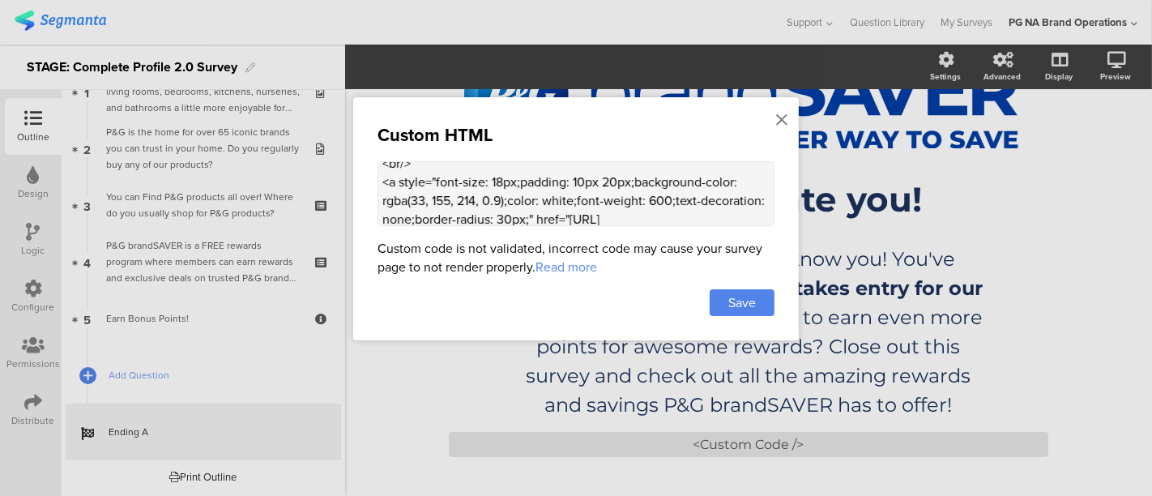
scroll to position [34, 0]
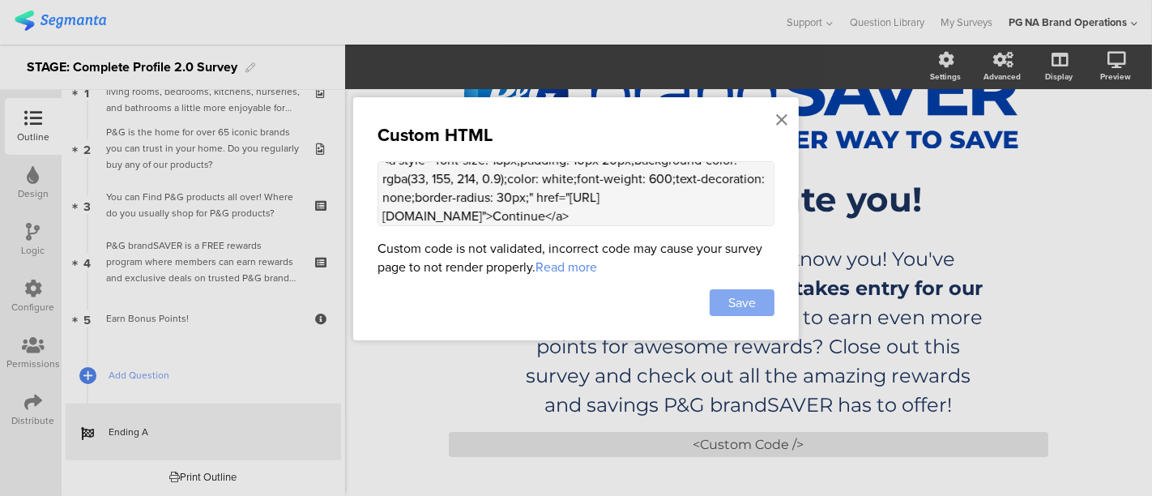
type textarea "<br/> <a style="font-size: 18px;padding: 10px 20px;background-color: rgba(33, 1…"
click at [726, 302] on div "Save" at bounding box center [741, 302] width 65 height 27
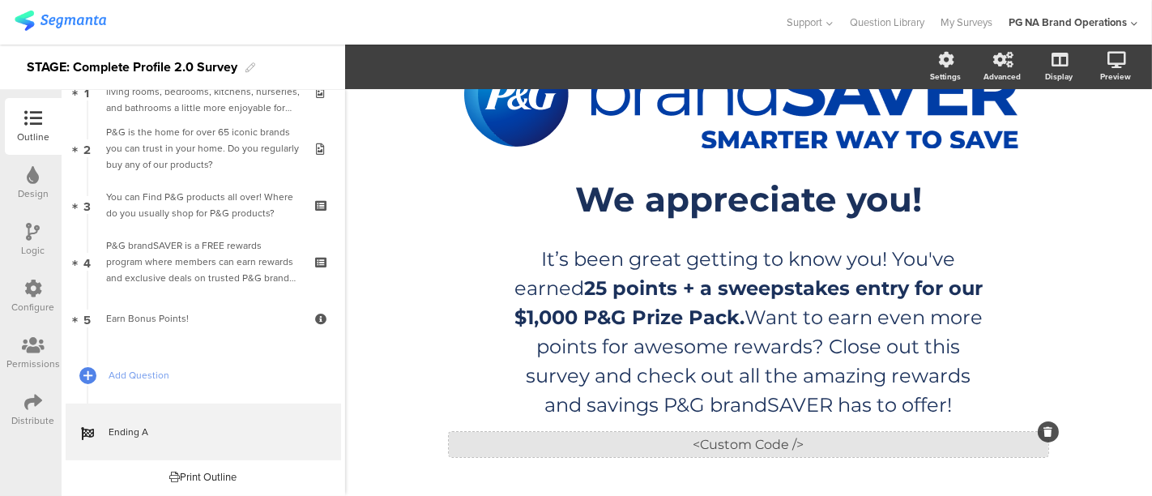
click at [752, 441] on div "<Custom Code />" at bounding box center [748, 444] width 599 height 25
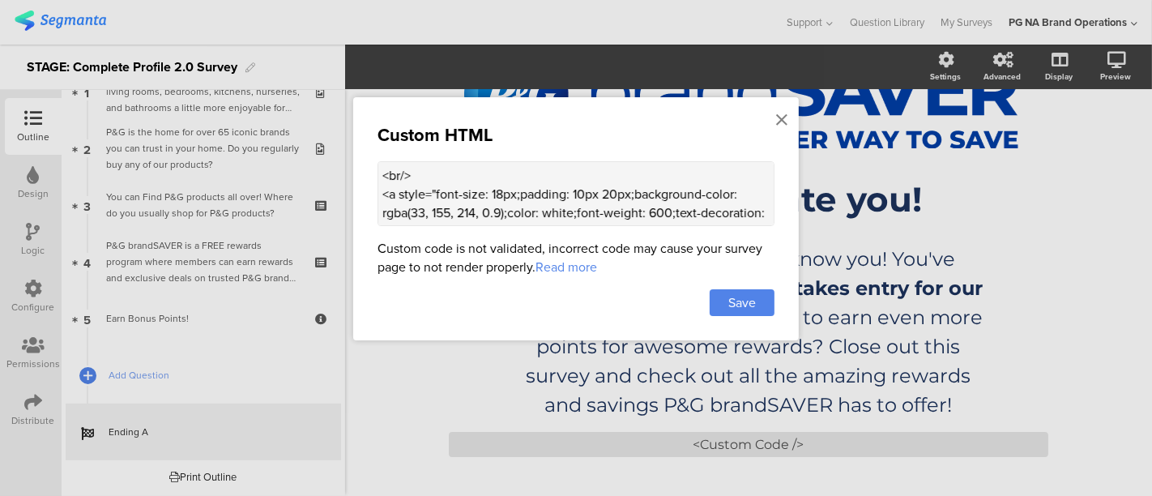
click at [597, 193] on textarea "<br/> <a style="font-size: 18px;padding: 10px 20px;background-color: rgba(33, 1…" at bounding box center [575, 193] width 397 height 65
type textarea "<br/> <a style="font-size: 18px;padding: 10px 30px;background-color: rgba(33, 1…"
click at [741, 293] on span "Save" at bounding box center [742, 302] width 28 height 19
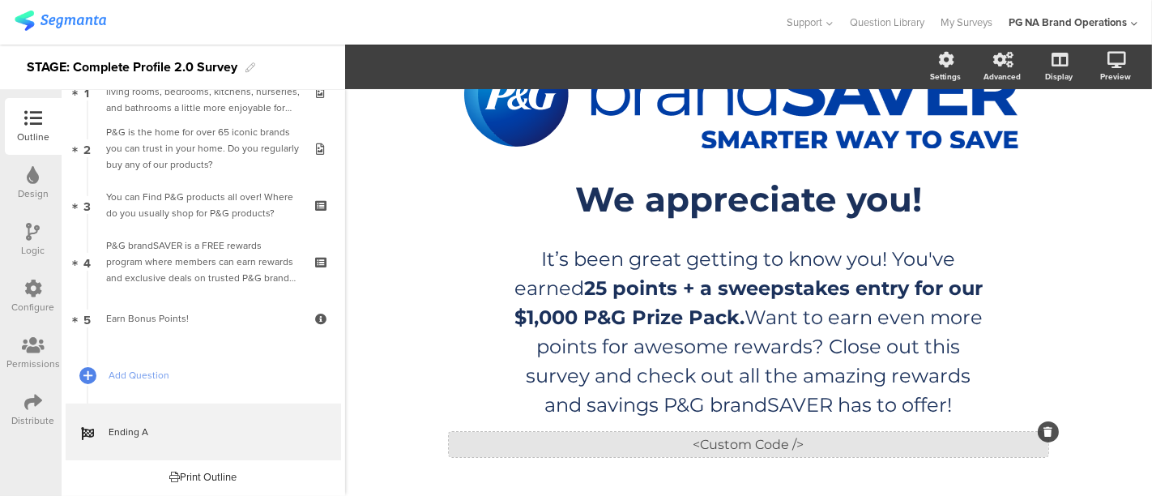
click at [725, 432] on div "<Custom Code />" at bounding box center [748, 444] width 599 height 25
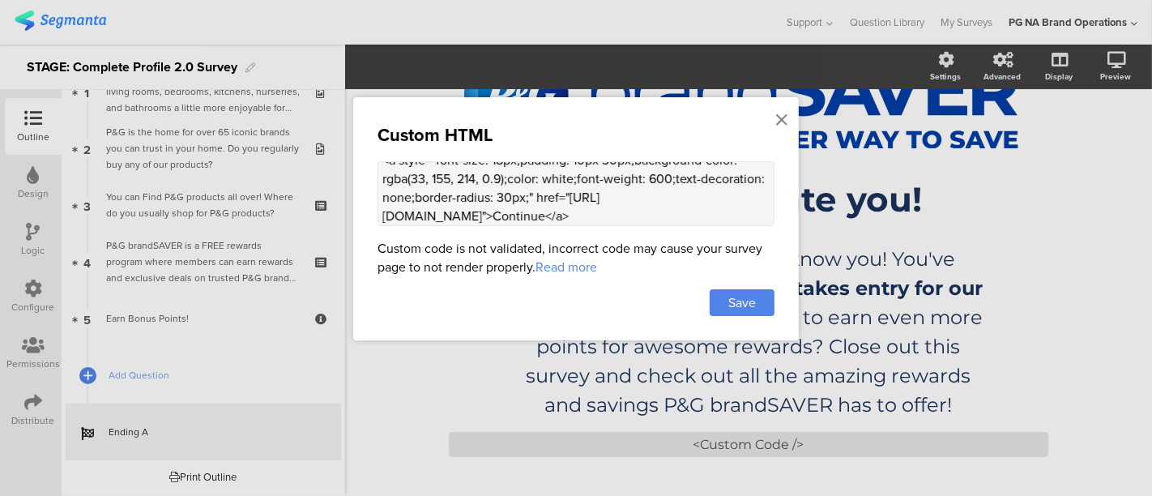
click at [668, 211] on textarea "<br/> <a style="font-size: 18px;padding: 10px 30px;background-color: rgba(33, 1…" at bounding box center [575, 193] width 397 height 65
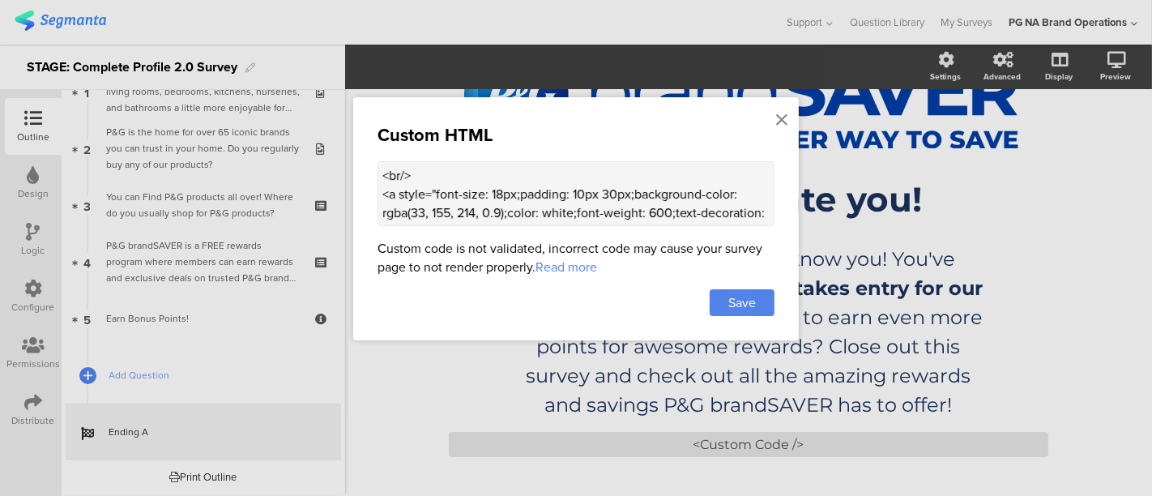
click at [487, 179] on textarea "<br/> <a style="font-size: 18px;padding: 10px 30px;background-color: rgba(33, 1…" at bounding box center [575, 193] width 397 height 65
paste textarea "<br/>"
type textarea "<br/><br/> <a style="font-size: 18px;padding: 10px 30px;background-color: rgba(…"
click at [733, 312] on div "Save" at bounding box center [741, 302] width 65 height 27
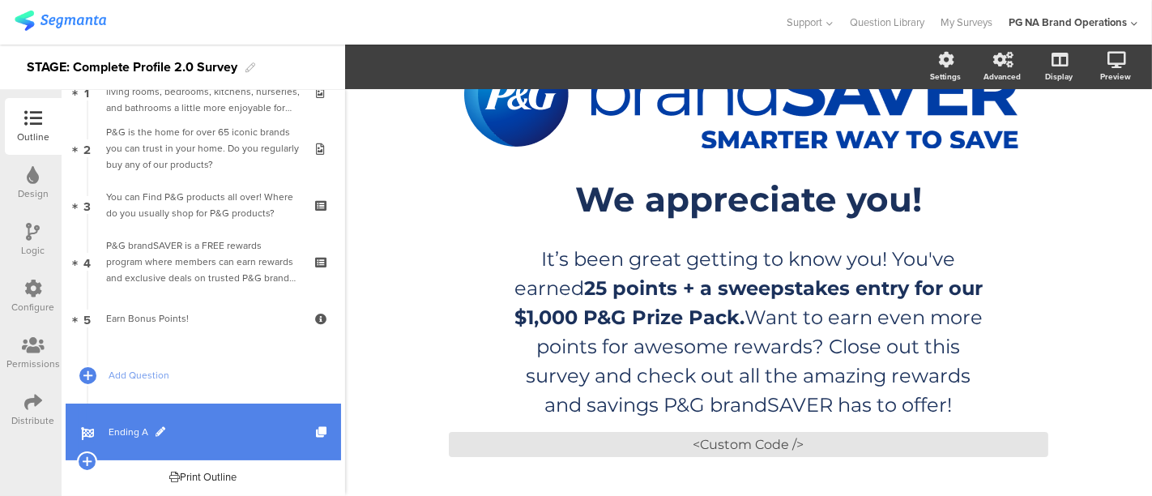
click at [134, 432] on span "Ending A" at bounding box center [212, 432] width 207 height 16
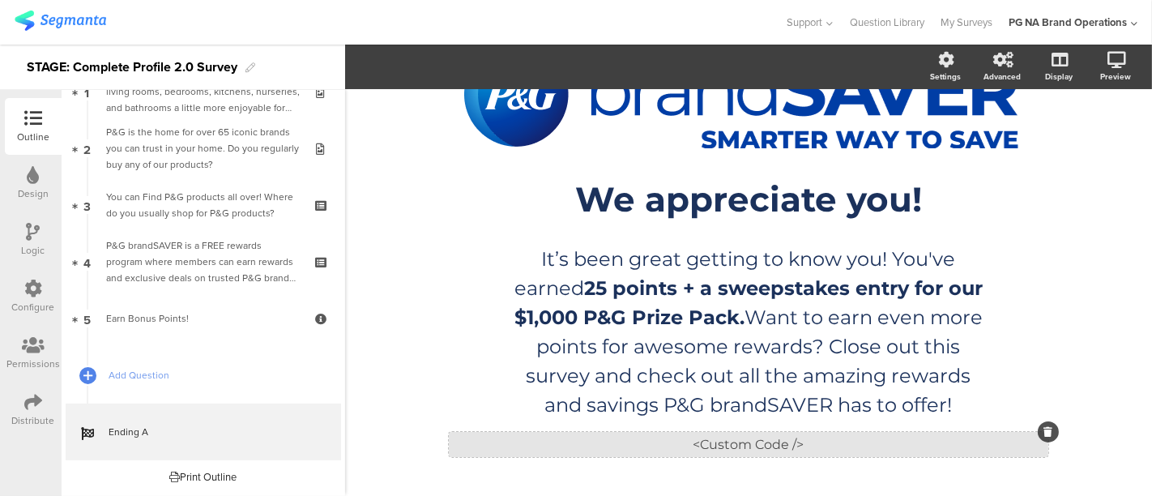
click at [706, 449] on div "<Custom Code />" at bounding box center [748, 444] width 599 height 25
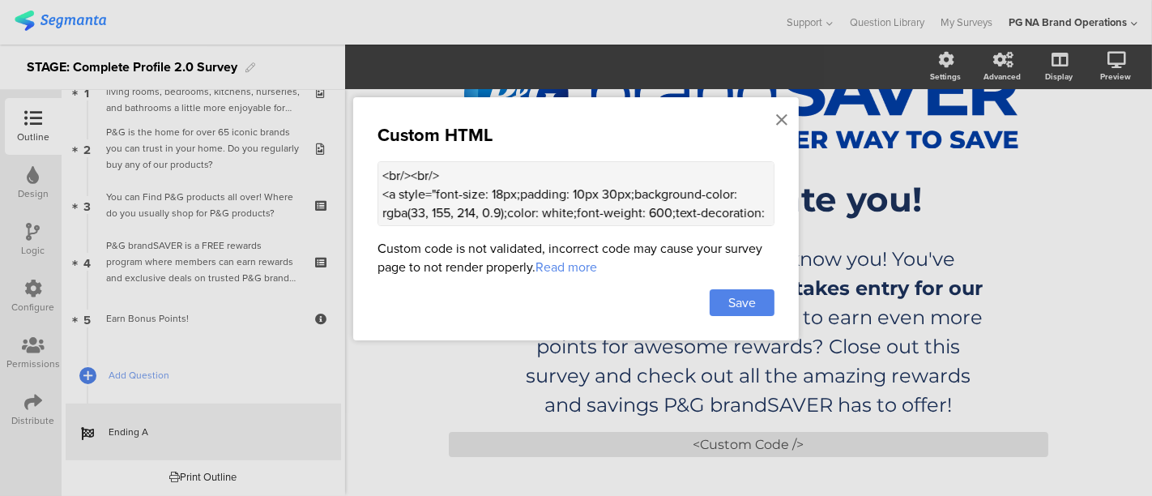
click at [605, 211] on textarea "<br/><br/> <a style="font-size: 18px;padding: 10px 30px;background-color: rgba(…" at bounding box center [575, 193] width 397 height 65
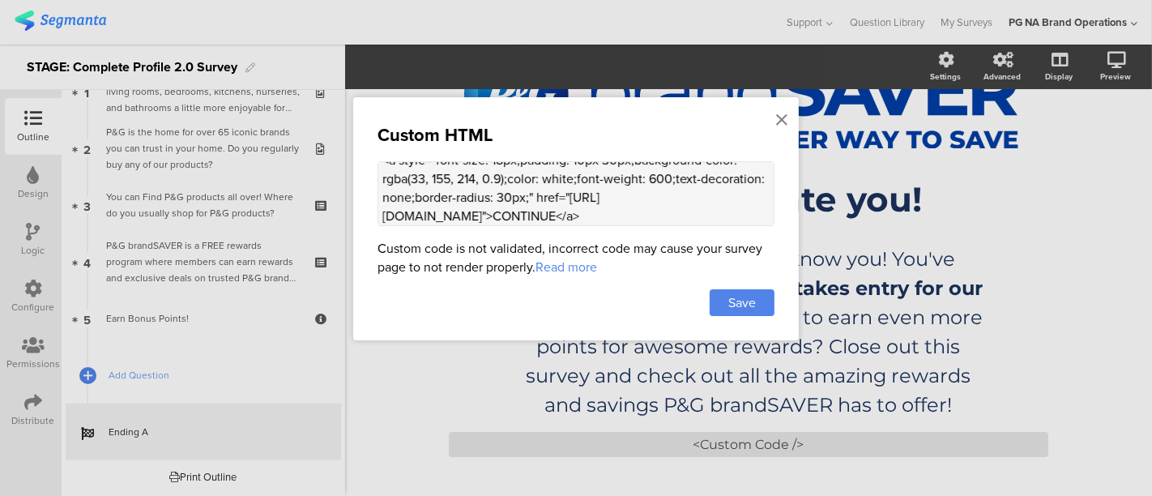
click at [598, 186] on textarea "<br/><br/> <a style="font-size: 18px;padding: 10px 30px;background-color: rgba(…" at bounding box center [575, 193] width 397 height 65
click at [425, 213] on textarea "<br/><br/> <a style="font-size: 18px;padding: 10px 30px;background-color: rgba(…" at bounding box center [575, 193] width 397 height 65
click at [645, 208] on textarea "<br/><br/> <a style="font-size: 18px;padding: 10px 30px;background-color: rgba(…" at bounding box center [575, 193] width 397 height 65
click at [649, 210] on textarea "<br/><br/> <a style="font-size: 18px;padding: 10px 30px;background-color: rgba(…" at bounding box center [575, 193] width 397 height 65
type textarea "<br/><br/> <a style="font-size: 18px;padding: 10px 30px;background-color: rgba(…"
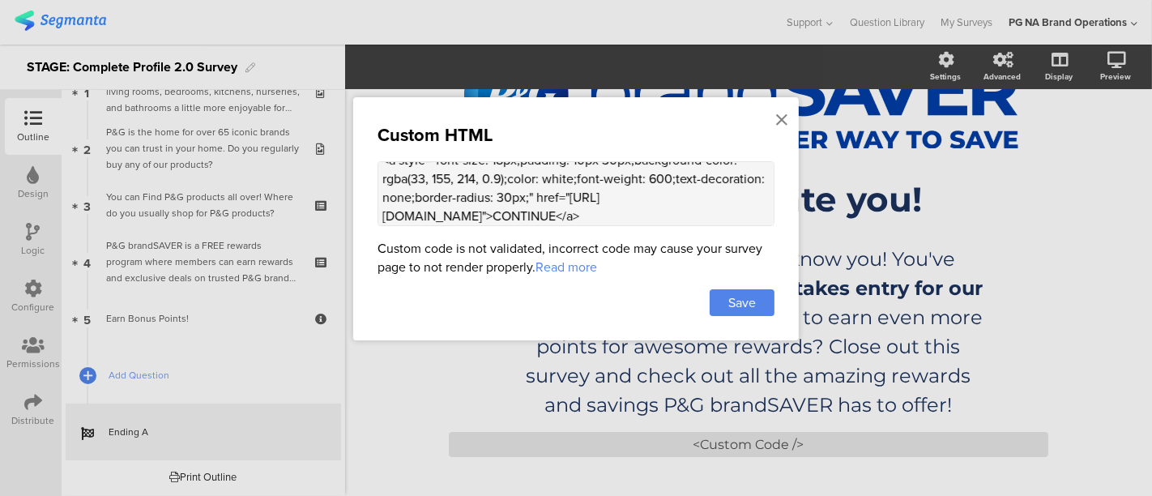
click at [682, 188] on textarea "<br/><br/> <a style="font-size: 18px;padding: 10px 30px;background-color: rgba(…" at bounding box center [575, 193] width 397 height 65
click at [783, 123] on icon at bounding box center [781, 120] width 11 height 18
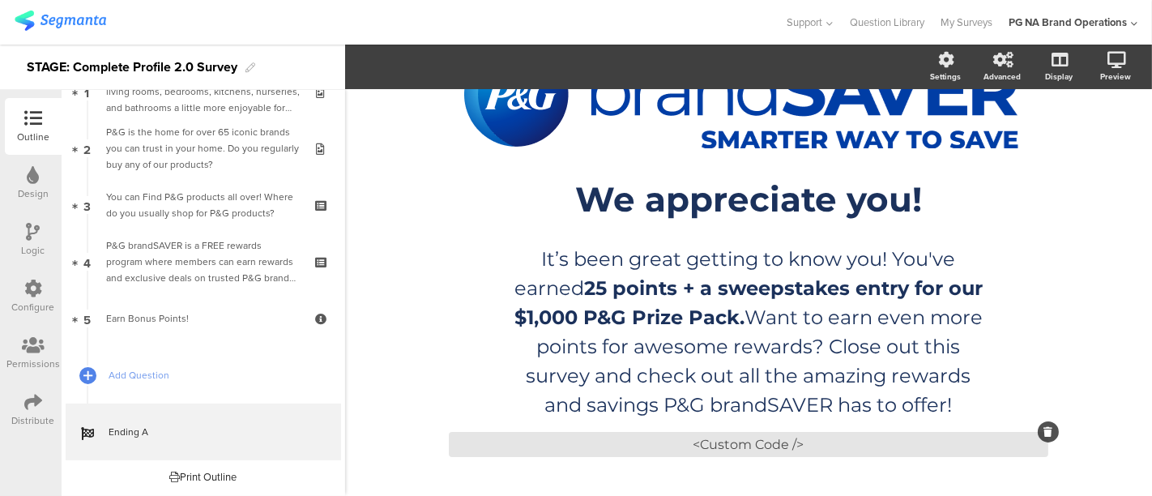
click at [1044, 430] on icon at bounding box center [1048, 432] width 9 height 10
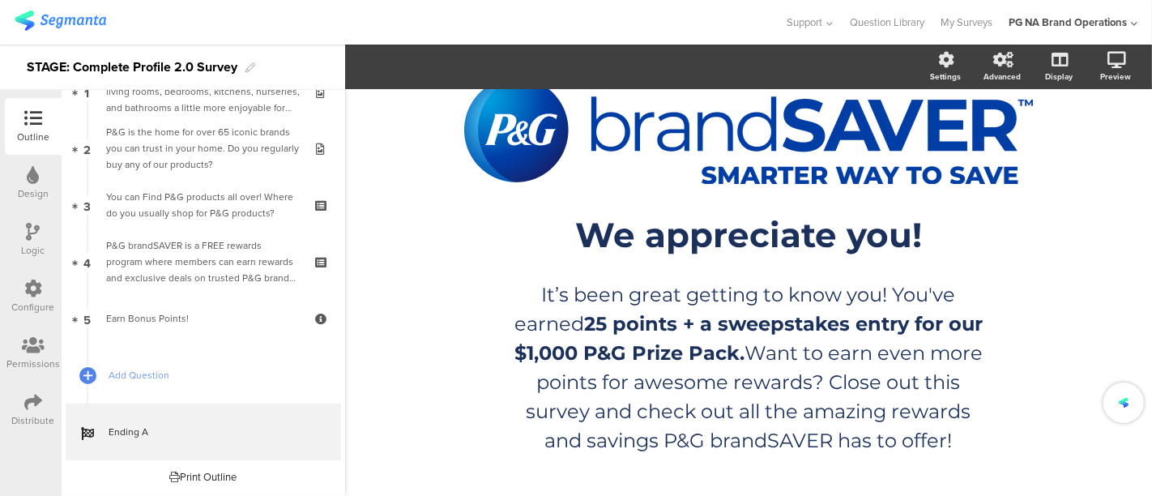
scroll to position [50, 0]
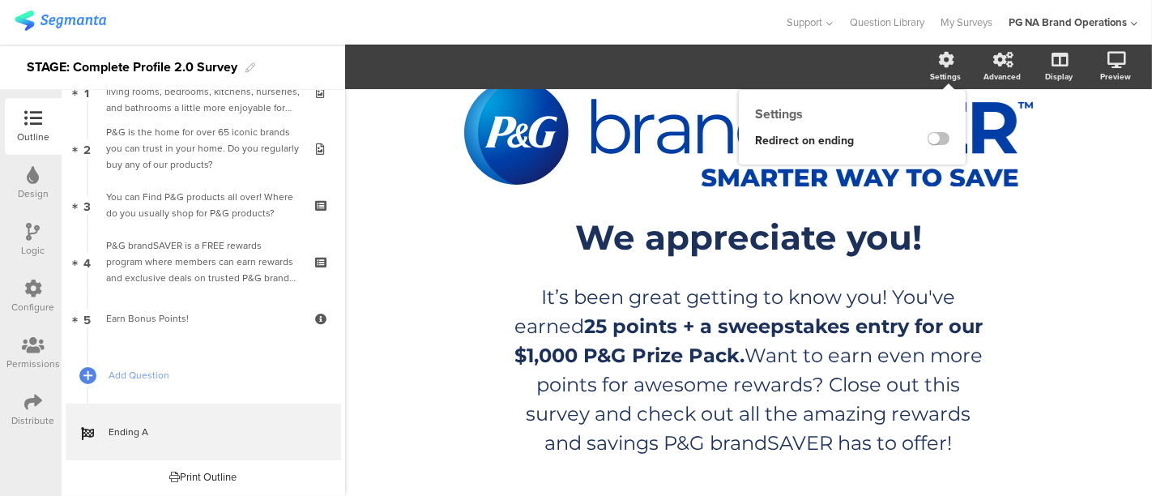
click at [939, 64] on icon at bounding box center [947, 60] width 16 height 16
click at [927, 143] on label at bounding box center [938, 138] width 22 height 13
click at [0, 0] on input "checkbox" at bounding box center [0, 0] width 0 height 0
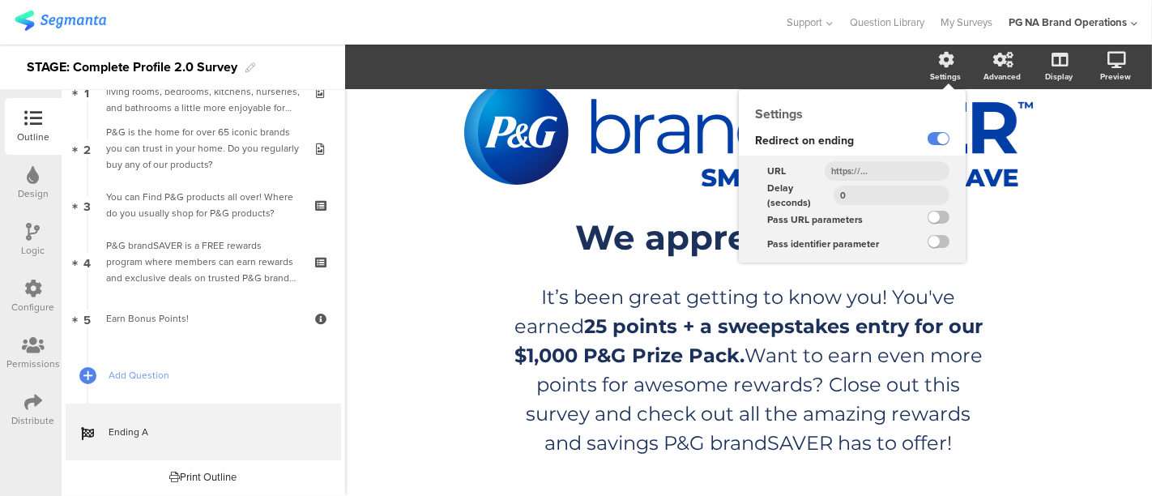
click at [882, 176] on input "text" at bounding box center [886, 170] width 125 height 19
click at [875, 168] on input "text" at bounding box center [886, 170] width 125 height 19
paste input "https://stage.pgbrandsaver.com/coupons"
type input "https://stage.pgbrandsaver.com/coupons"
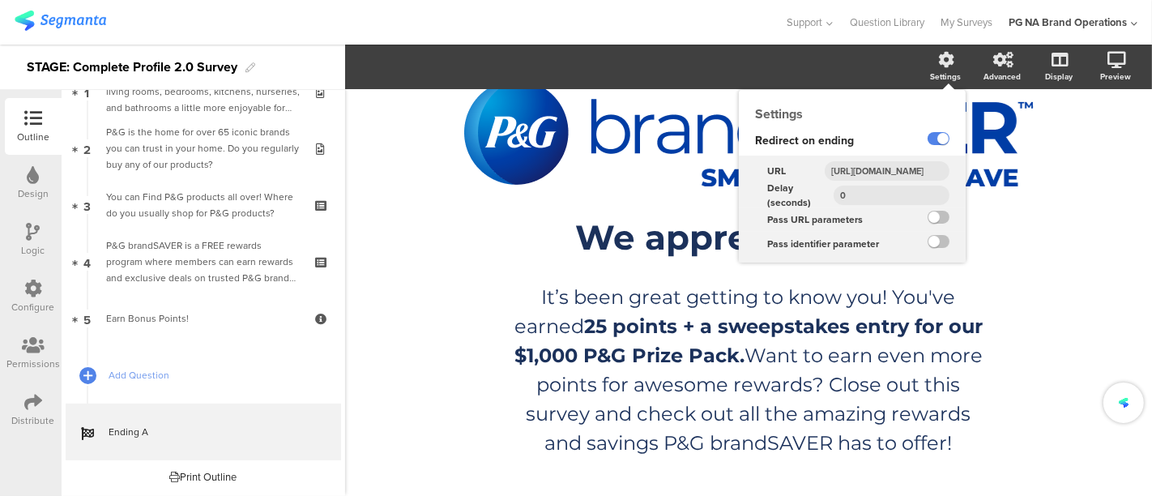
scroll to position [0, 0]
click at [856, 198] on input "0" at bounding box center [891, 194] width 116 height 19
type input "5"
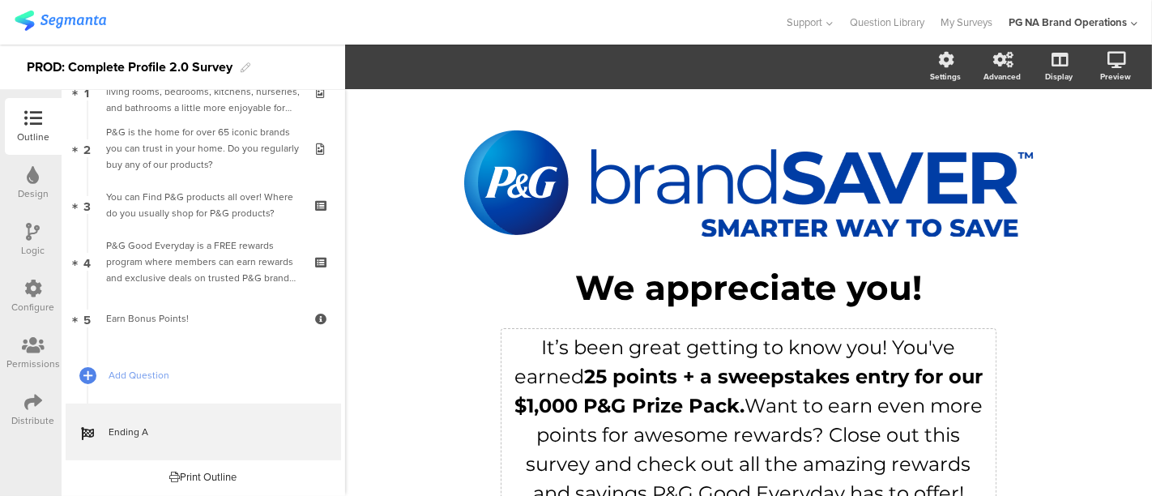
scroll to position [88, 0]
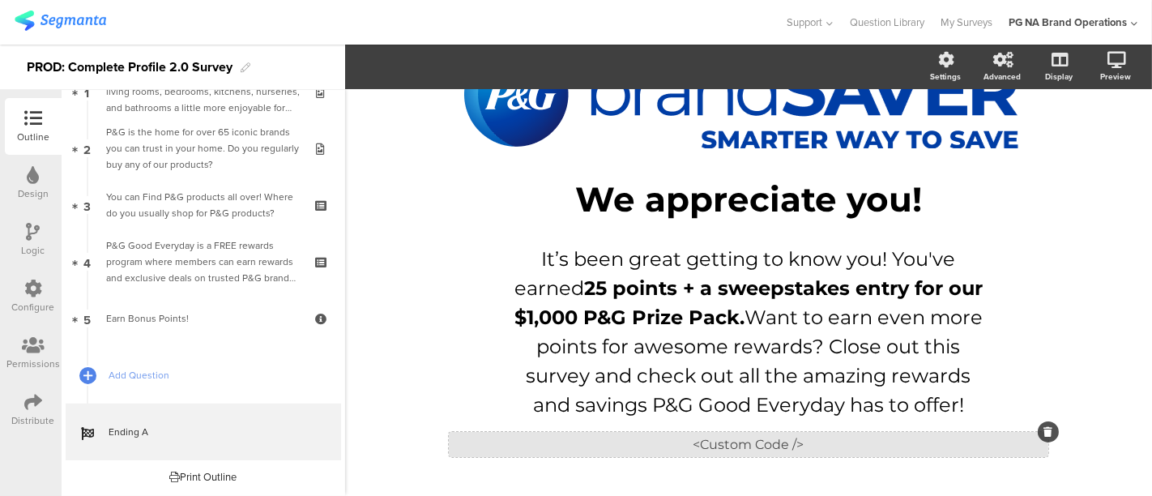
click at [829, 438] on div "<Custom Code />" at bounding box center [748, 444] width 599 height 25
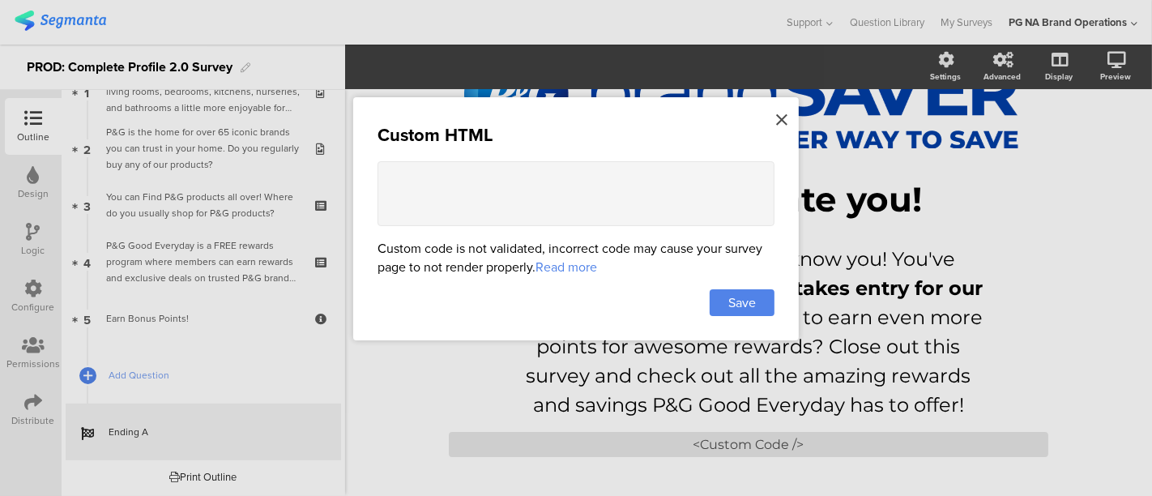
click at [781, 113] on icon at bounding box center [781, 120] width 11 height 18
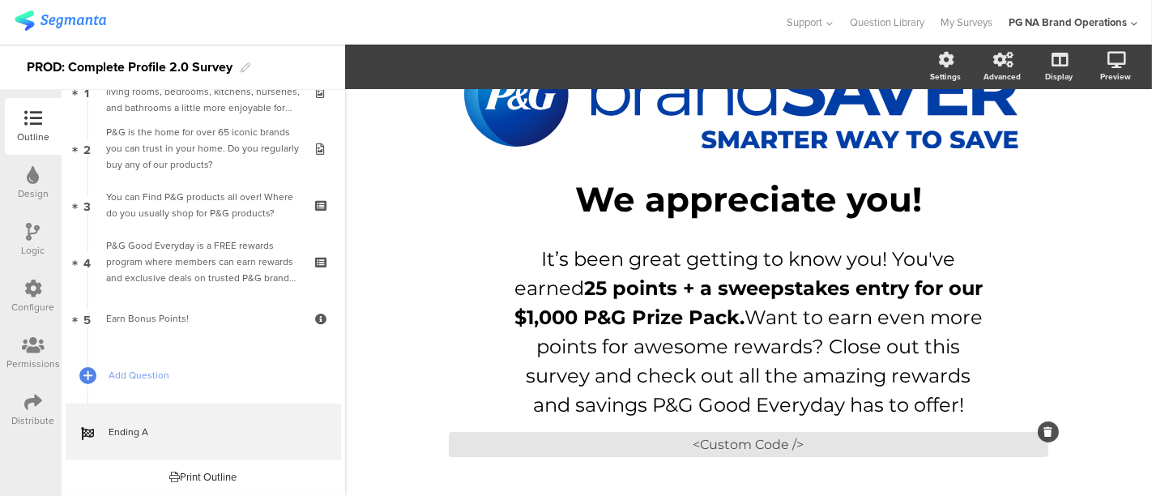
click at [1044, 427] on icon at bounding box center [1048, 432] width 9 height 10
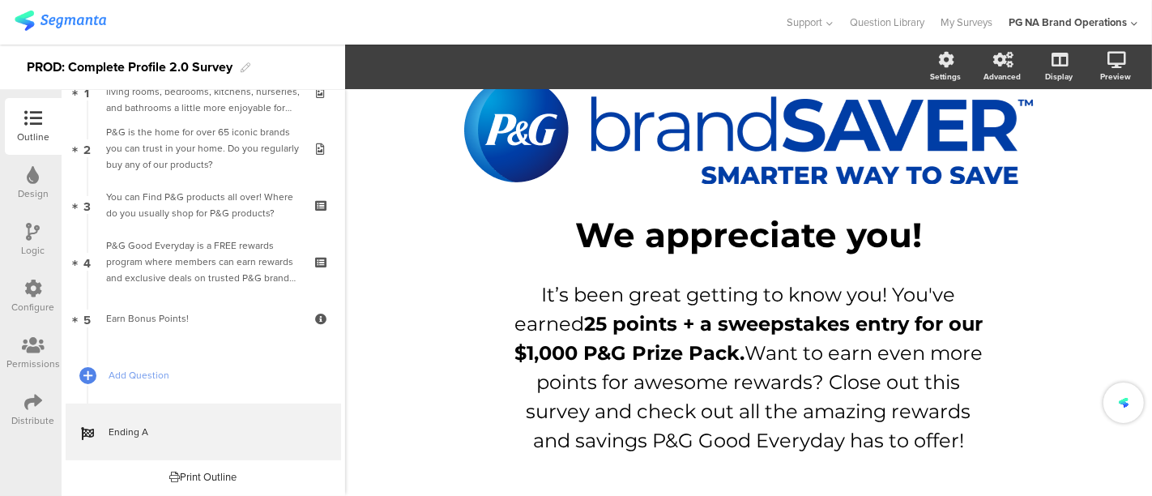
scroll to position [50, 0]
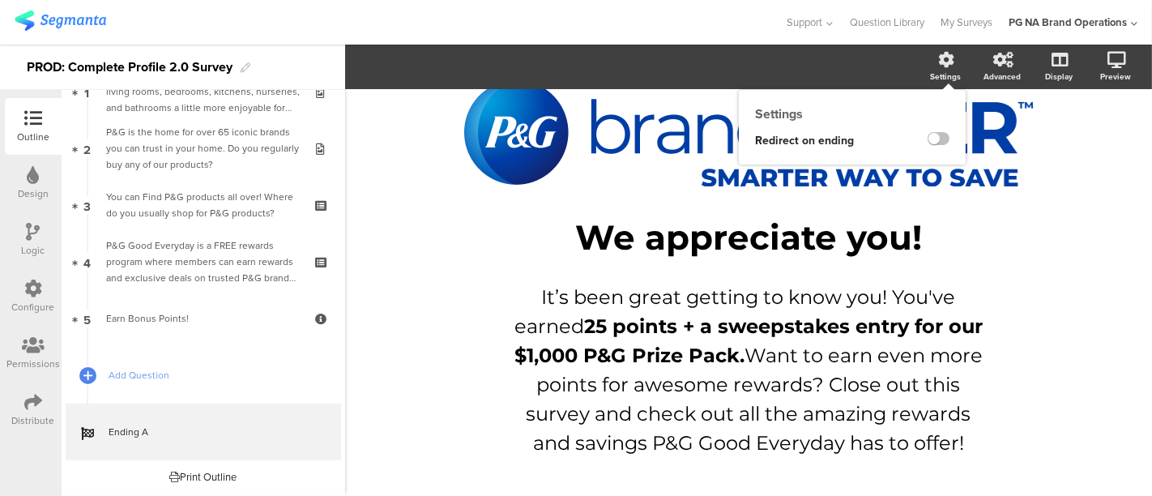
click at [925, 61] on div "Settings" at bounding box center [953, 67] width 57 height 40
click at [927, 142] on label at bounding box center [938, 138] width 22 height 13
click at [0, 0] on input "checkbox" at bounding box center [0, 0] width 0 height 0
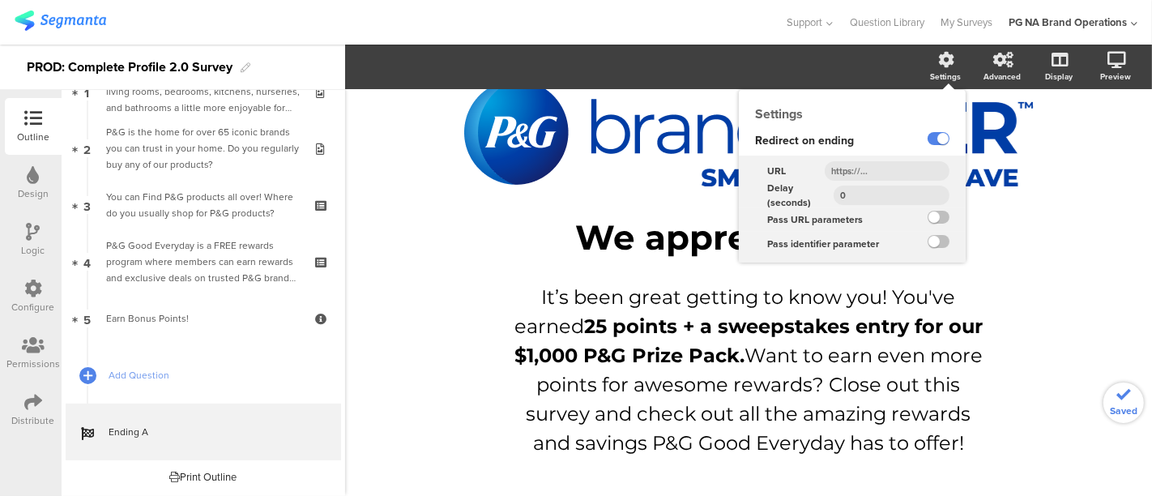
click at [837, 177] on input "text" at bounding box center [886, 170] width 125 height 19
type input "[URL][DOMAIN_NAME]"
click at [874, 190] on input "0" at bounding box center [891, 194] width 116 height 19
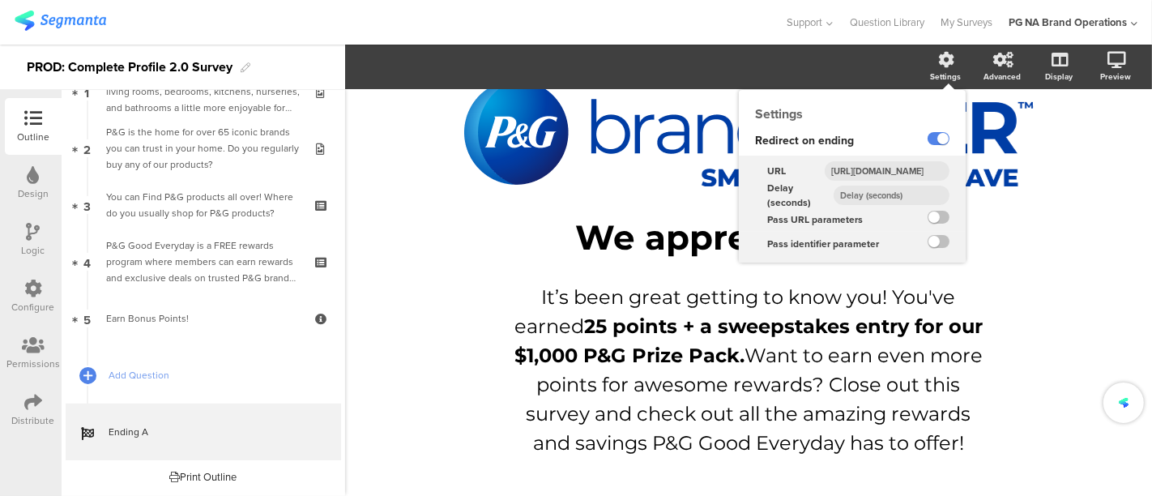
type input "5"
